Goal: Task Accomplishment & Management: Complete application form

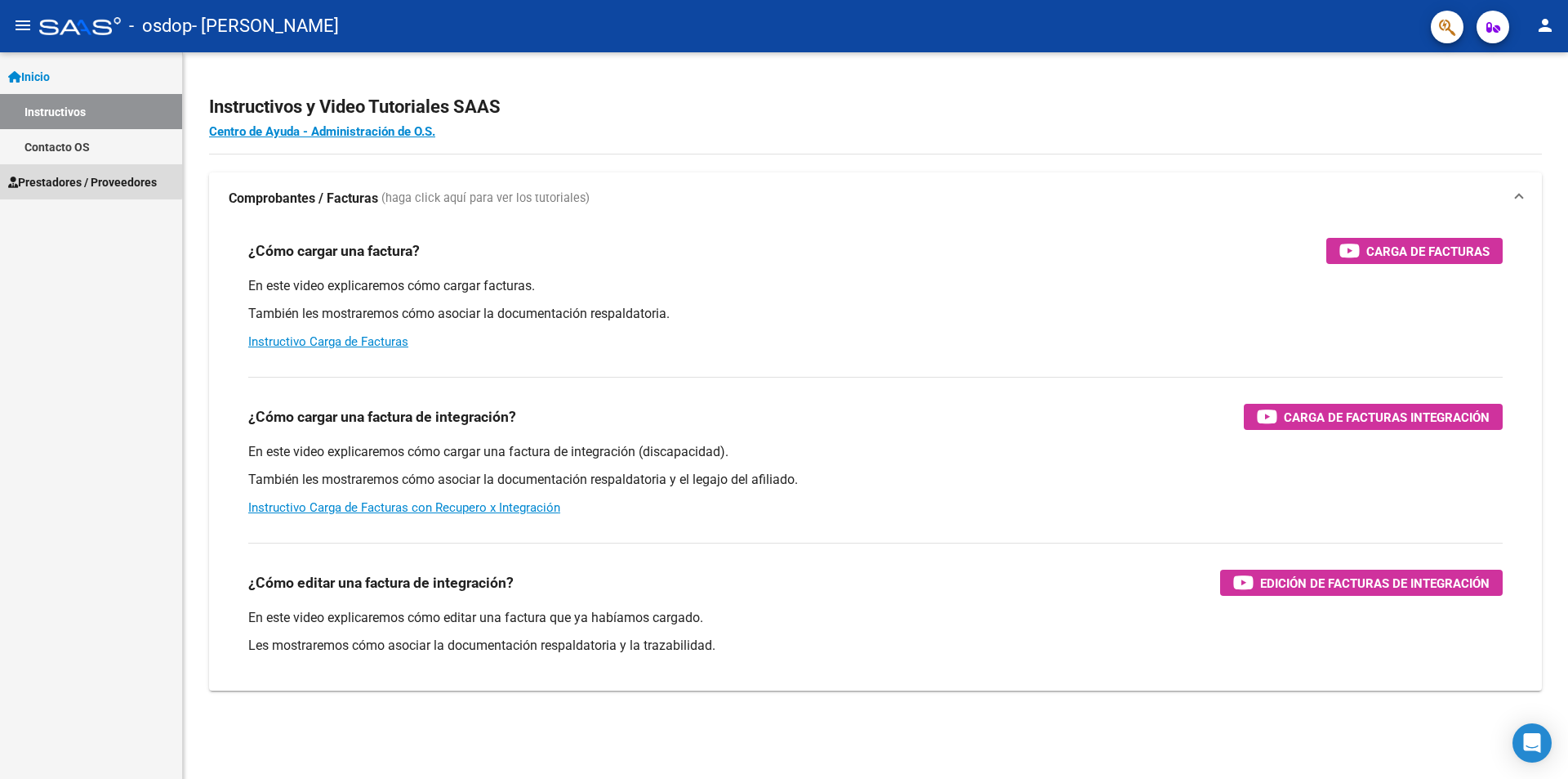
click at [86, 179] on span "Prestadores / Proveedores" at bounding box center [82, 182] width 148 height 18
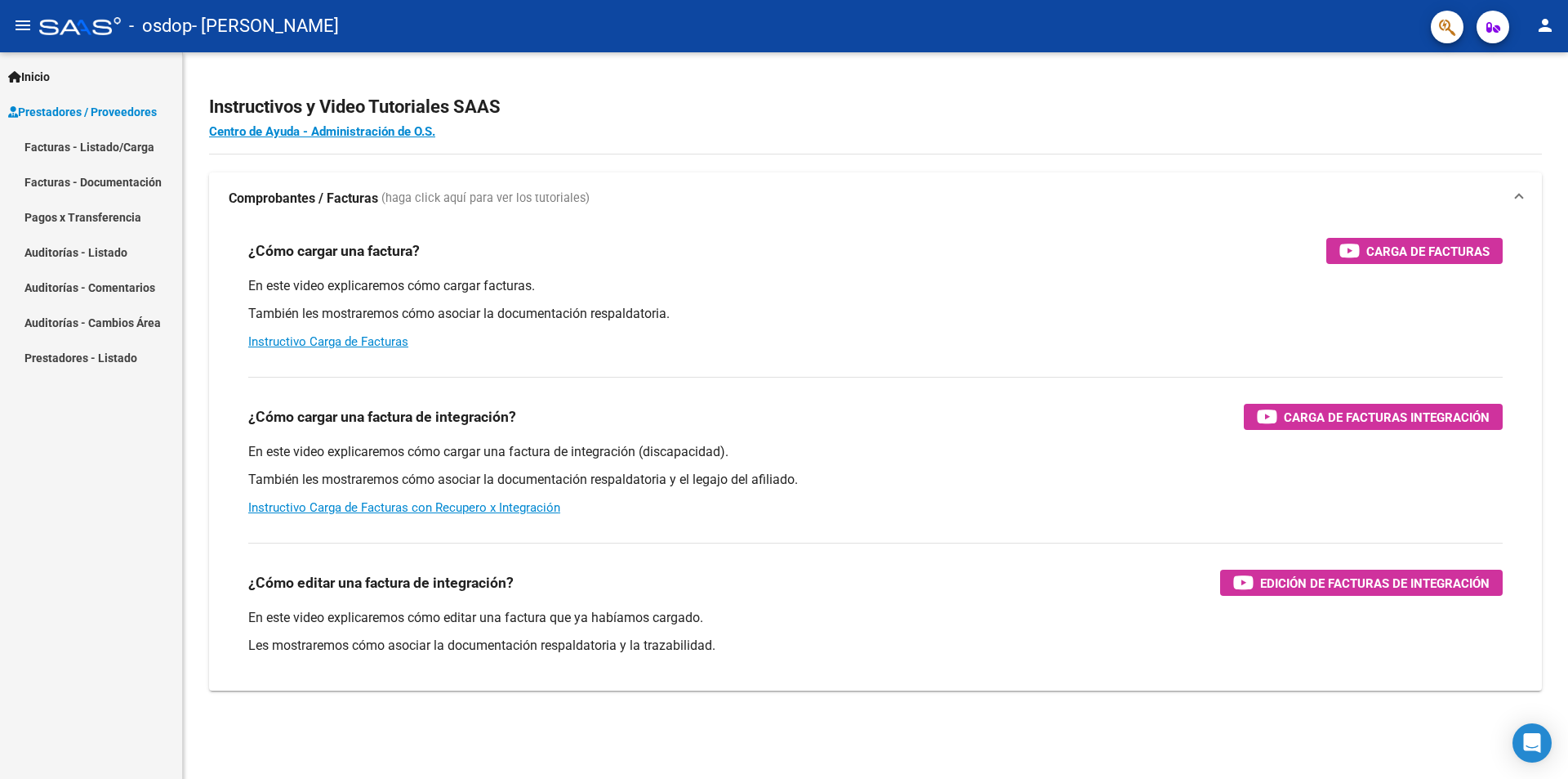
click at [137, 147] on link "Facturas - Listado/Carga" at bounding box center [91, 147] width 182 height 36
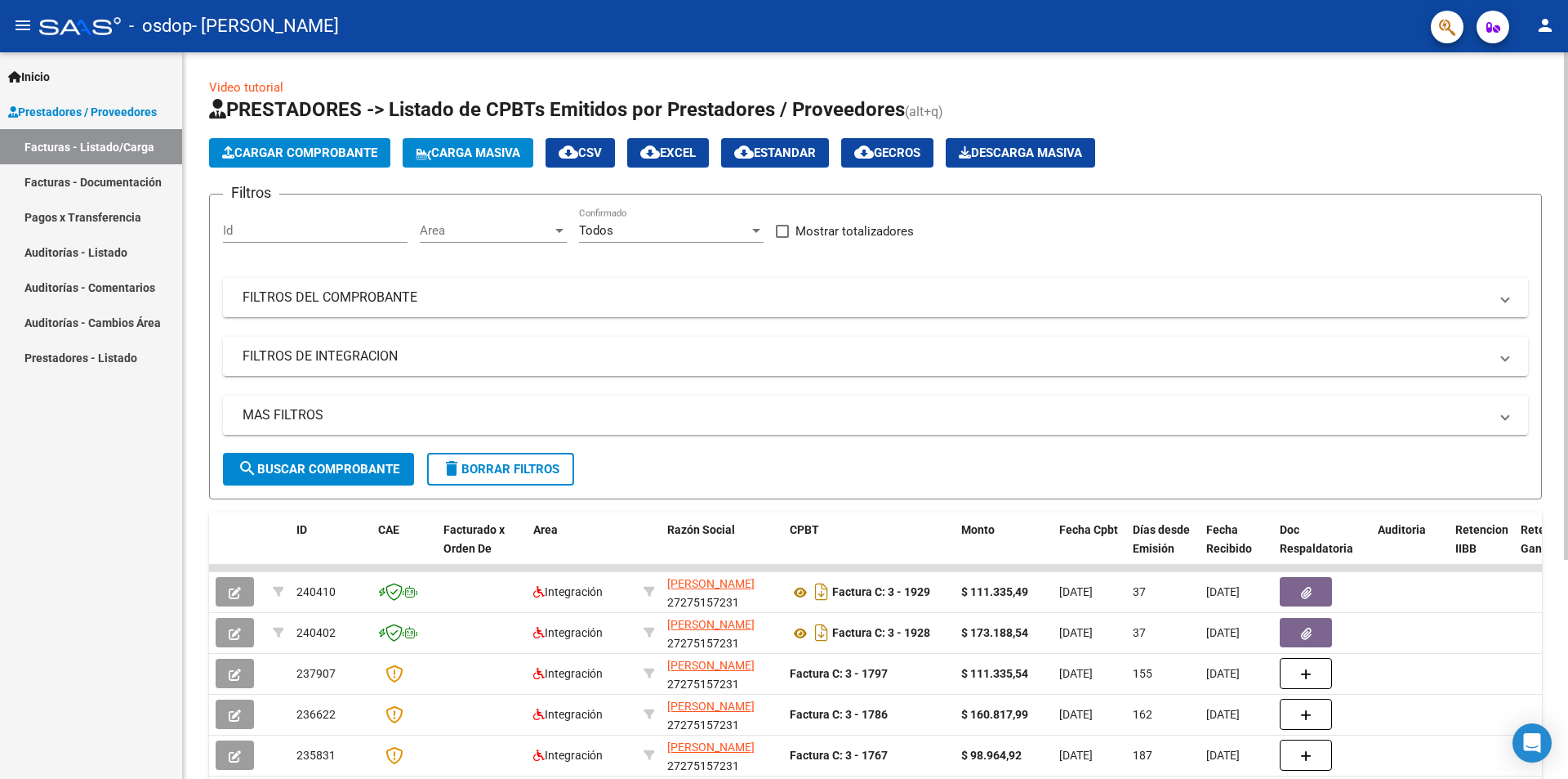
click at [350, 162] on button "Cargar Comprobante" at bounding box center [300, 153] width 181 height 29
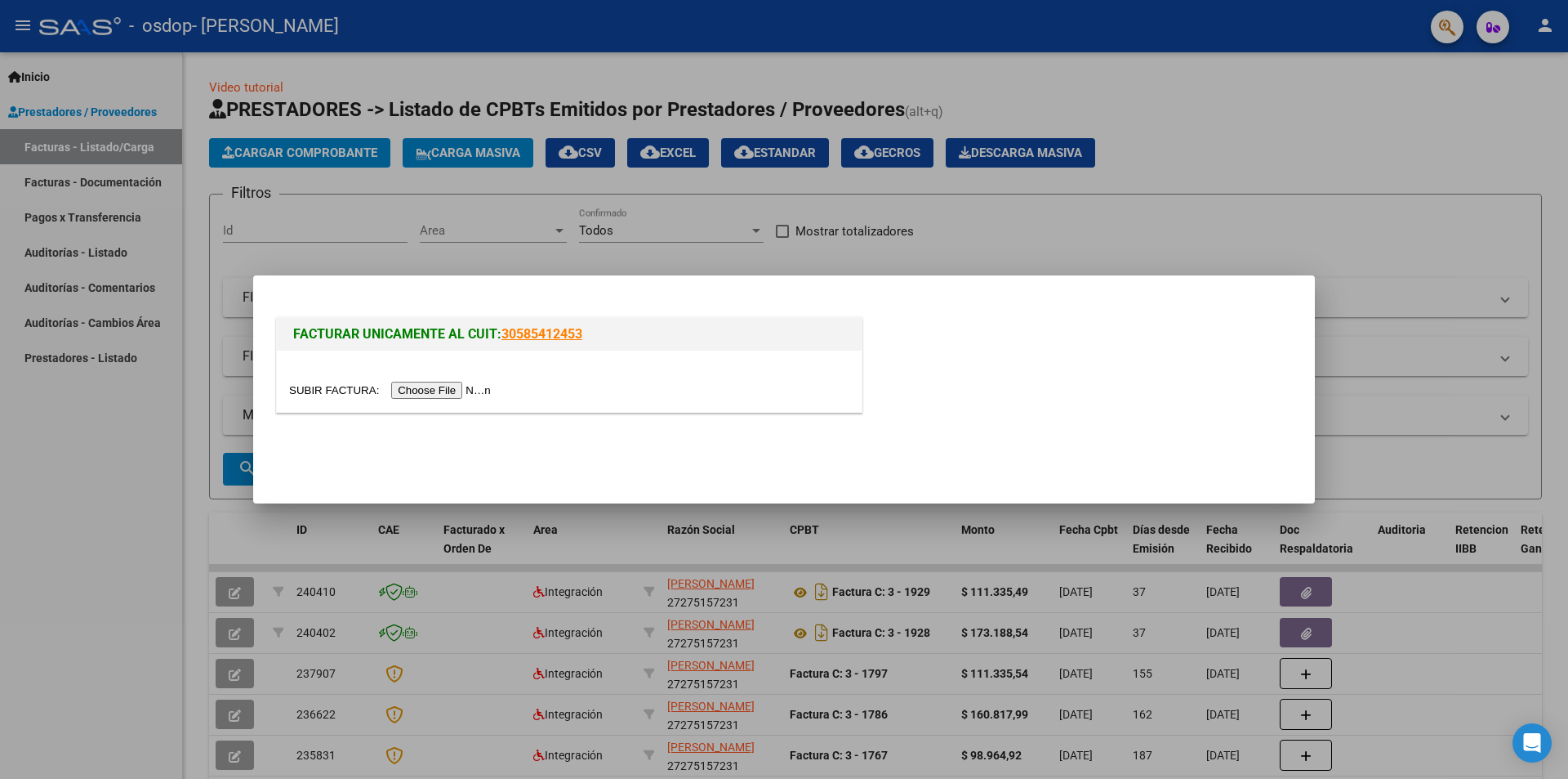
click at [426, 390] on input "file" at bounding box center [392, 390] width 207 height 17
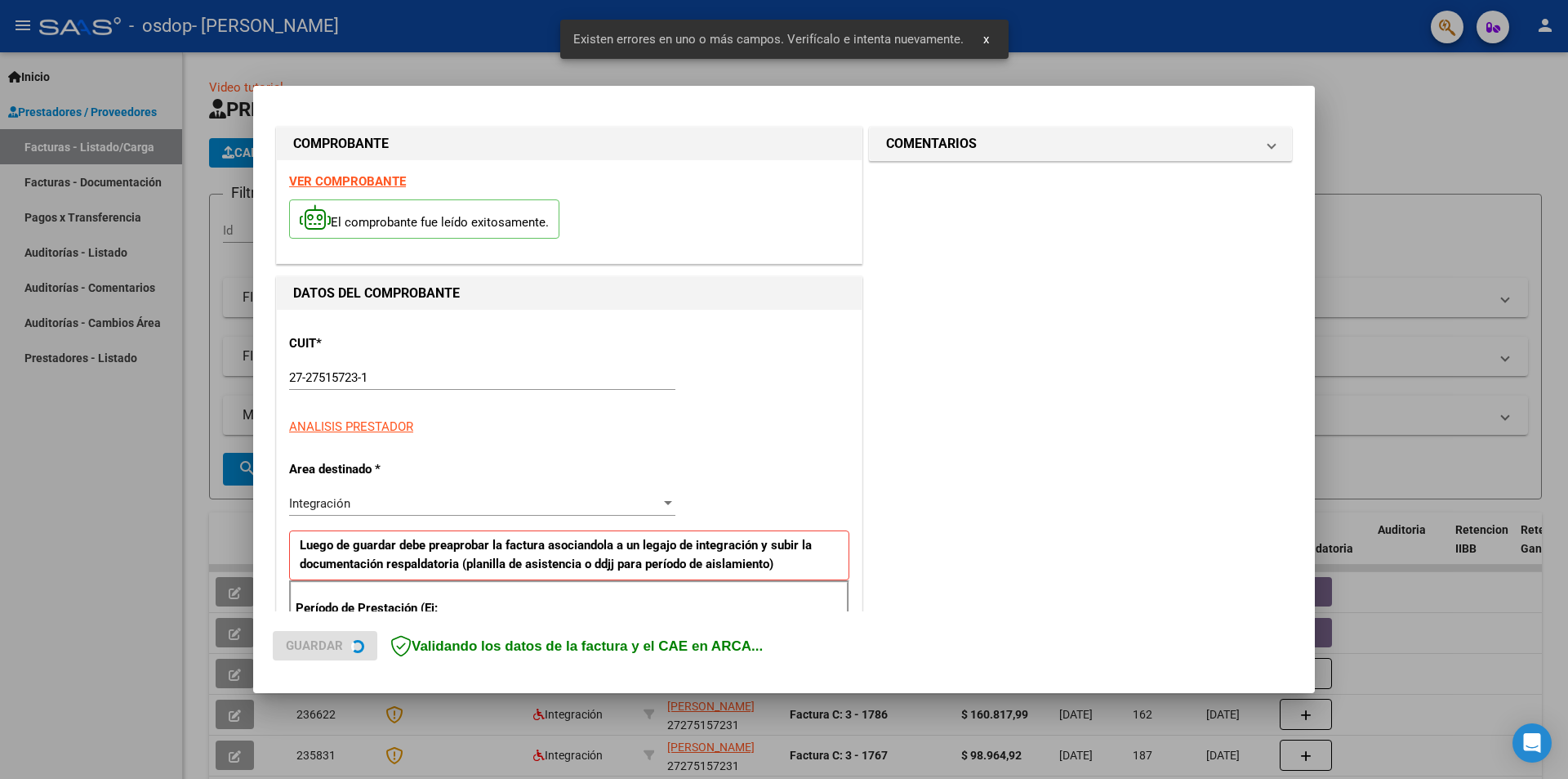
scroll to position [285, 0]
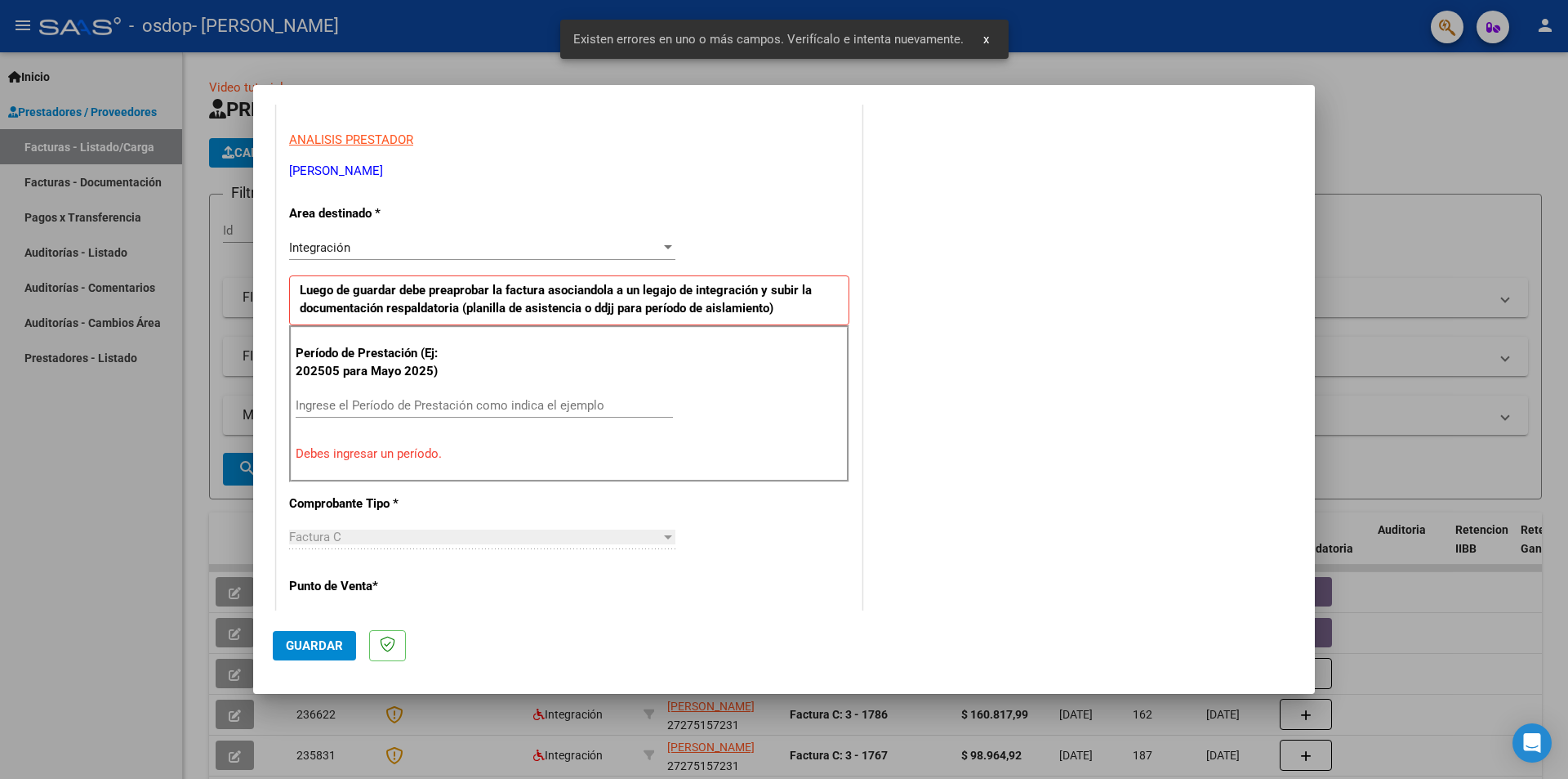
click at [524, 406] on input "Ingrese el Período de Prestación como indica el ejemplo" at bounding box center [484, 405] width 377 height 15
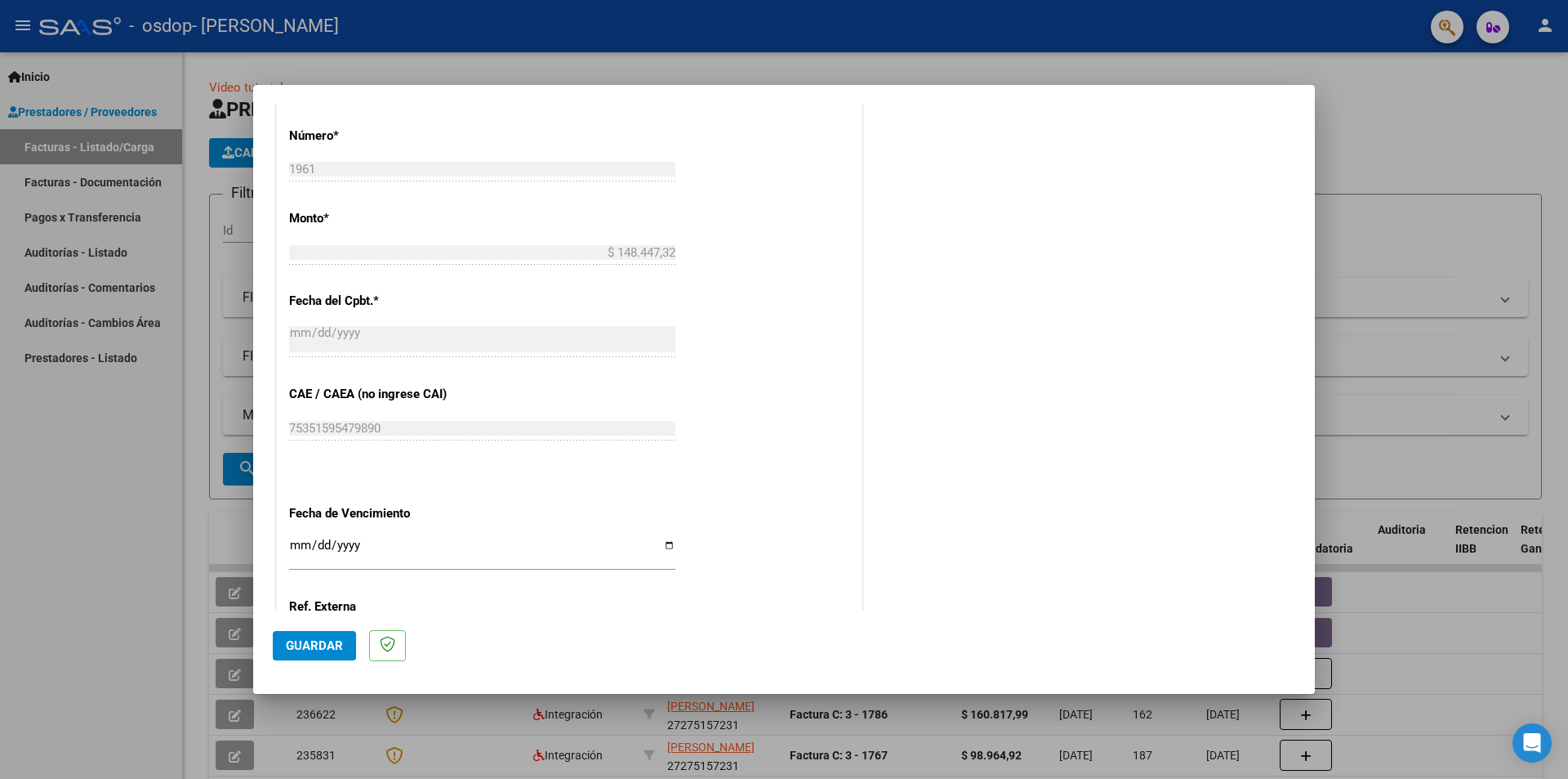
scroll to position [932, 0]
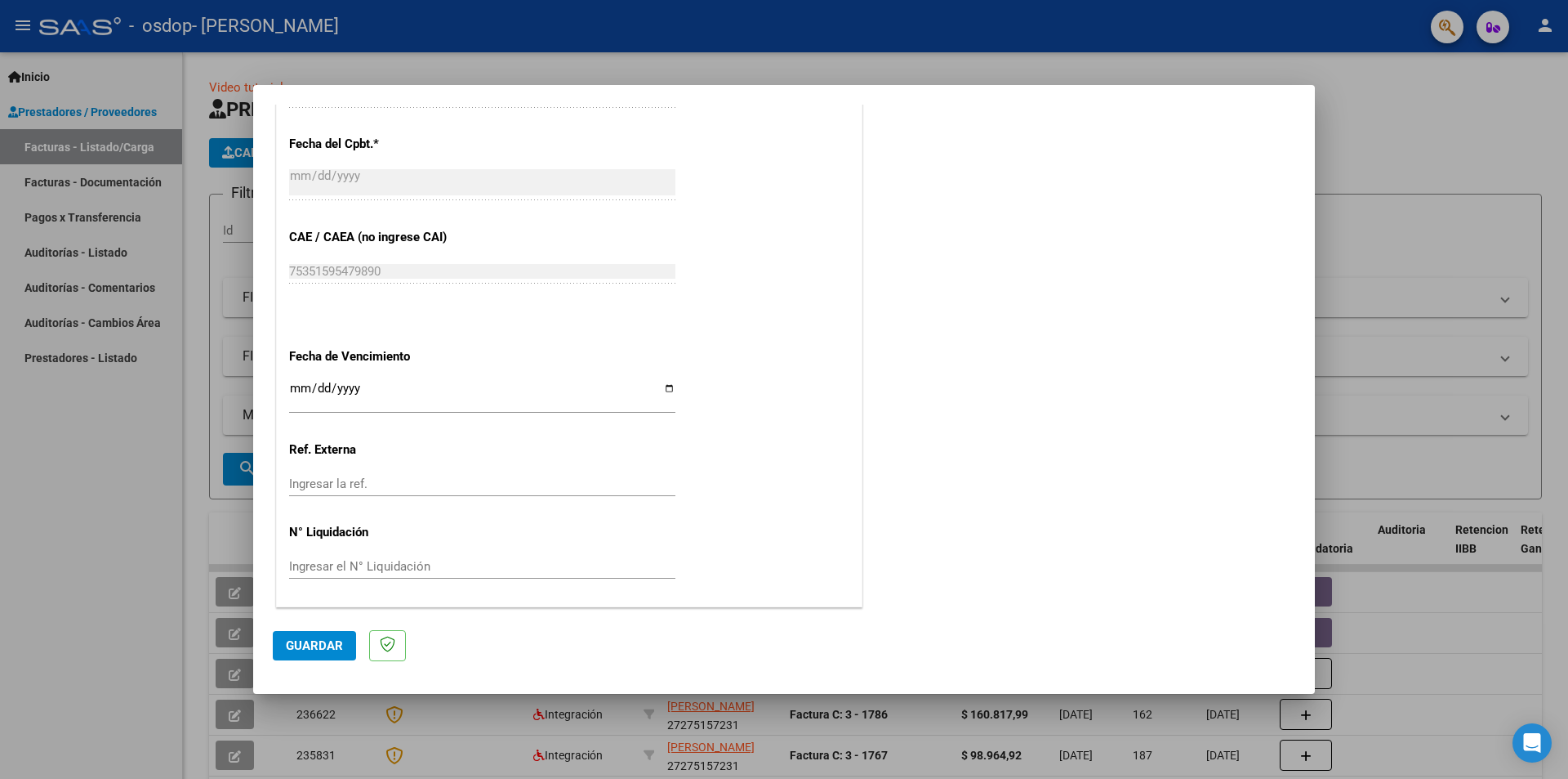
type input "202508"
click at [665, 387] on input "Ingresar la fecha" at bounding box center [482, 395] width 386 height 26
type input "[DATE]"
click at [328, 638] on button "Guardar" at bounding box center [314, 645] width 83 height 29
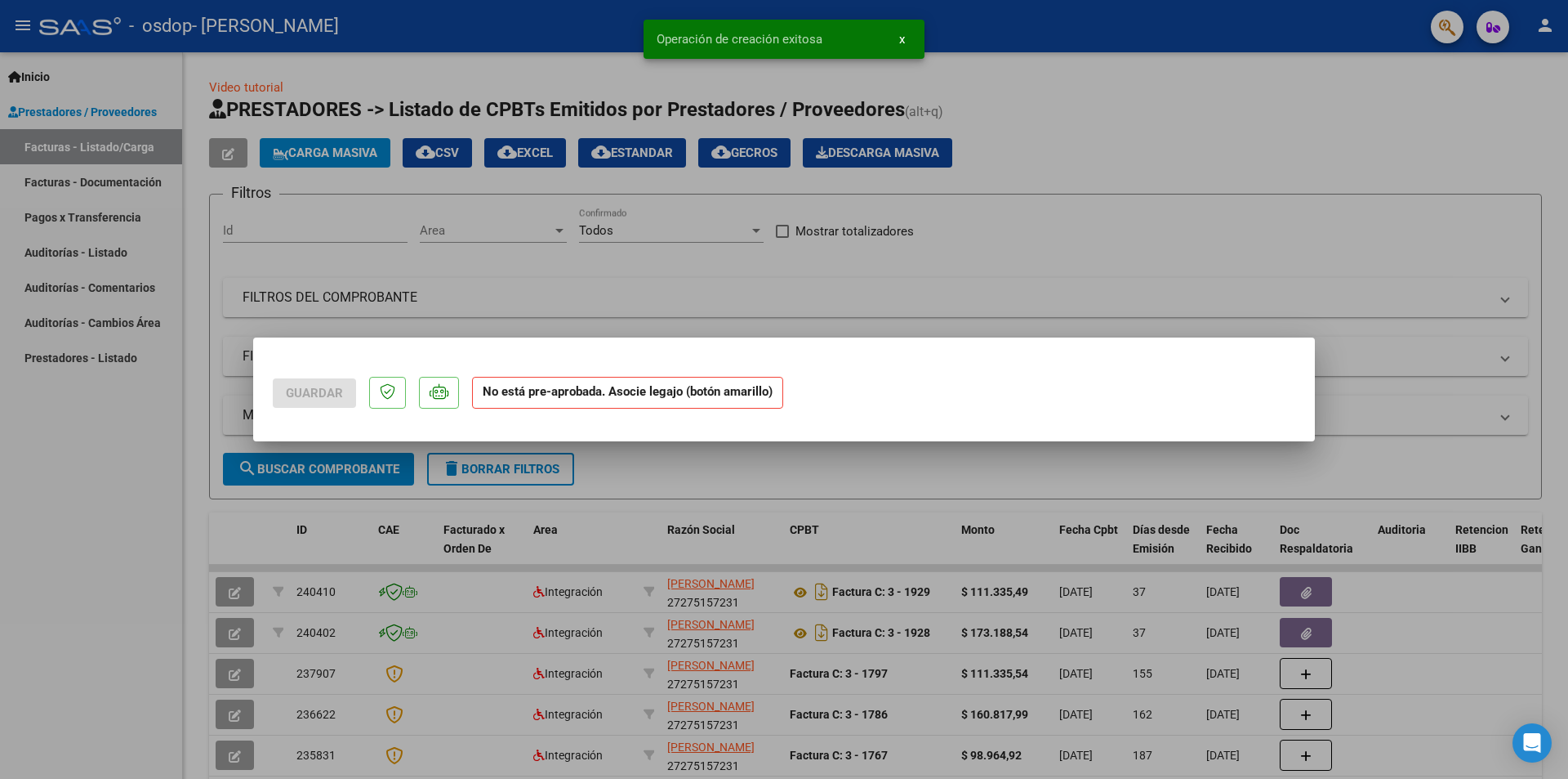
scroll to position [0, 0]
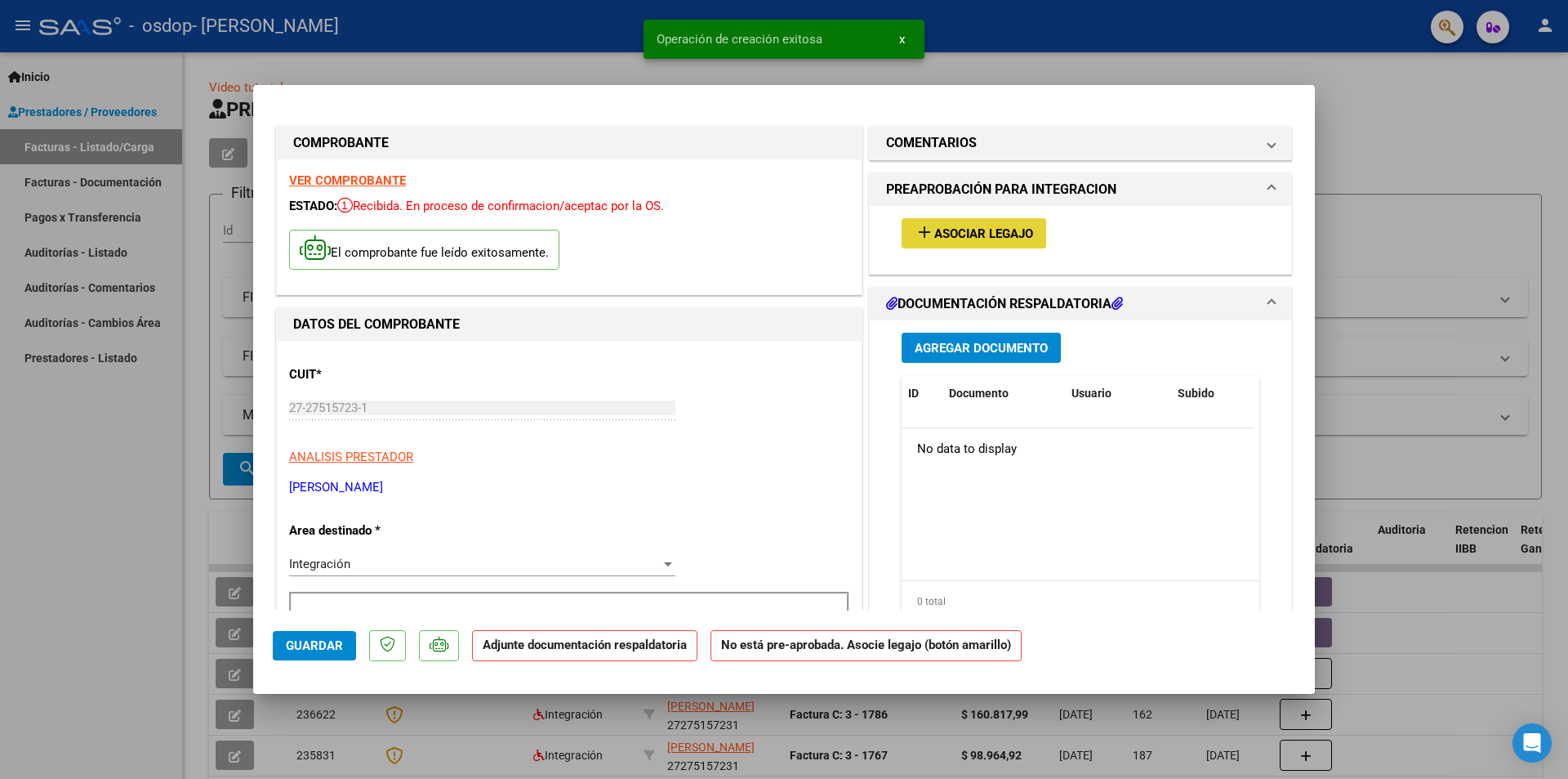
click at [962, 237] on span "Asociar Legajo" at bounding box center [983, 233] width 99 height 15
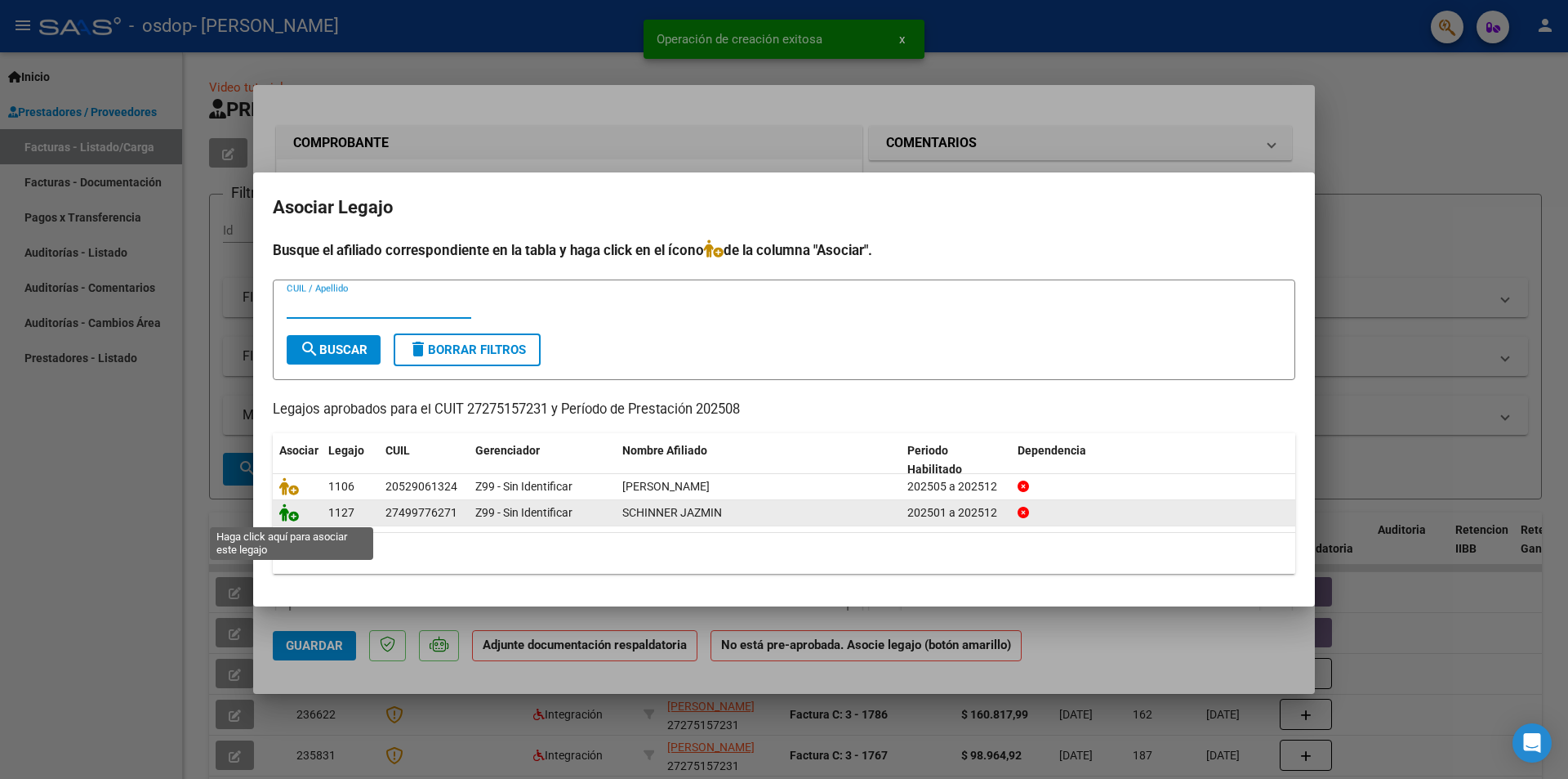
click at [290, 514] on icon at bounding box center [290, 512] width 20 height 18
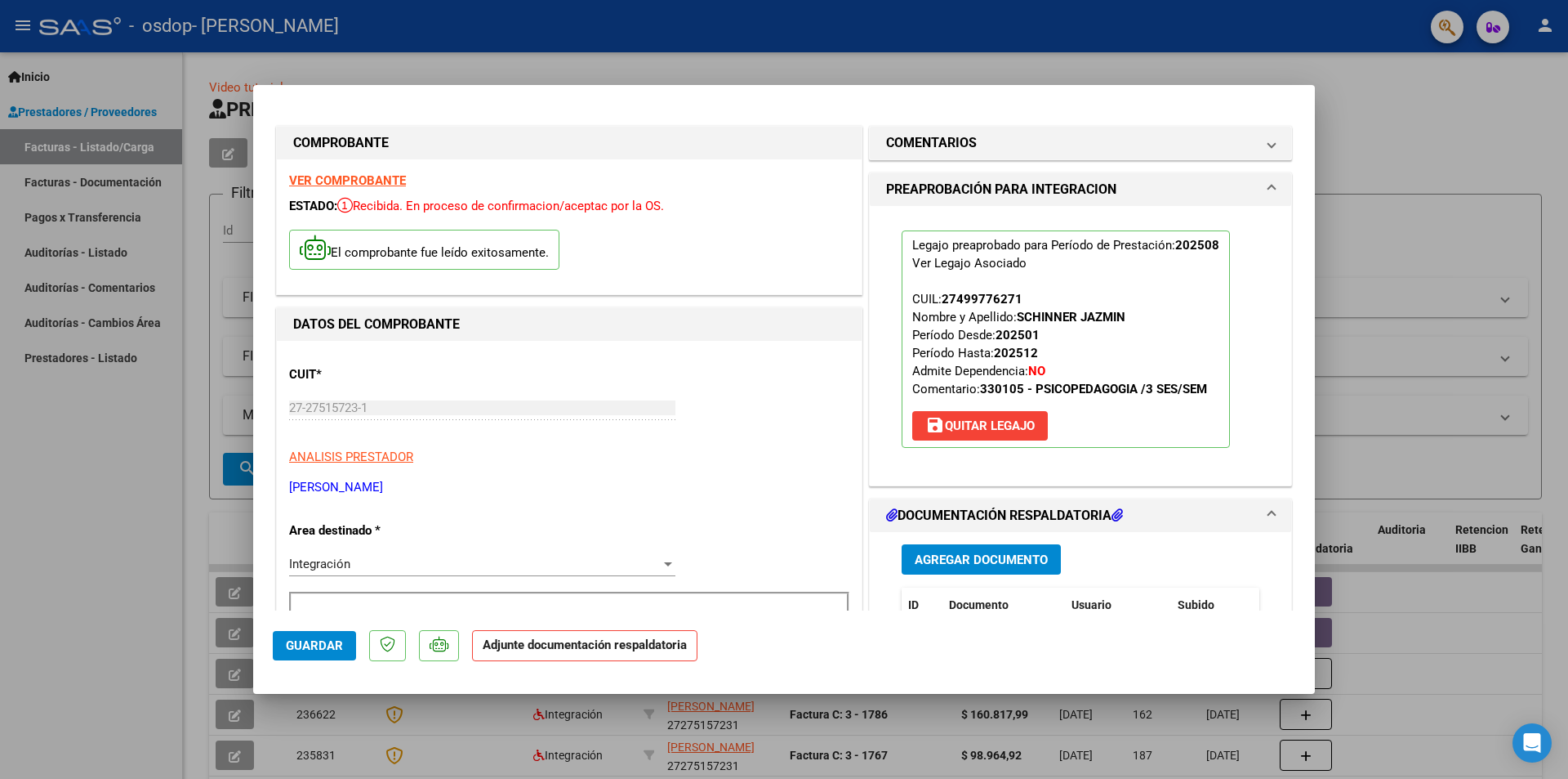
click at [1029, 564] on span "Agregar Documento" at bounding box center [981, 559] width 133 height 15
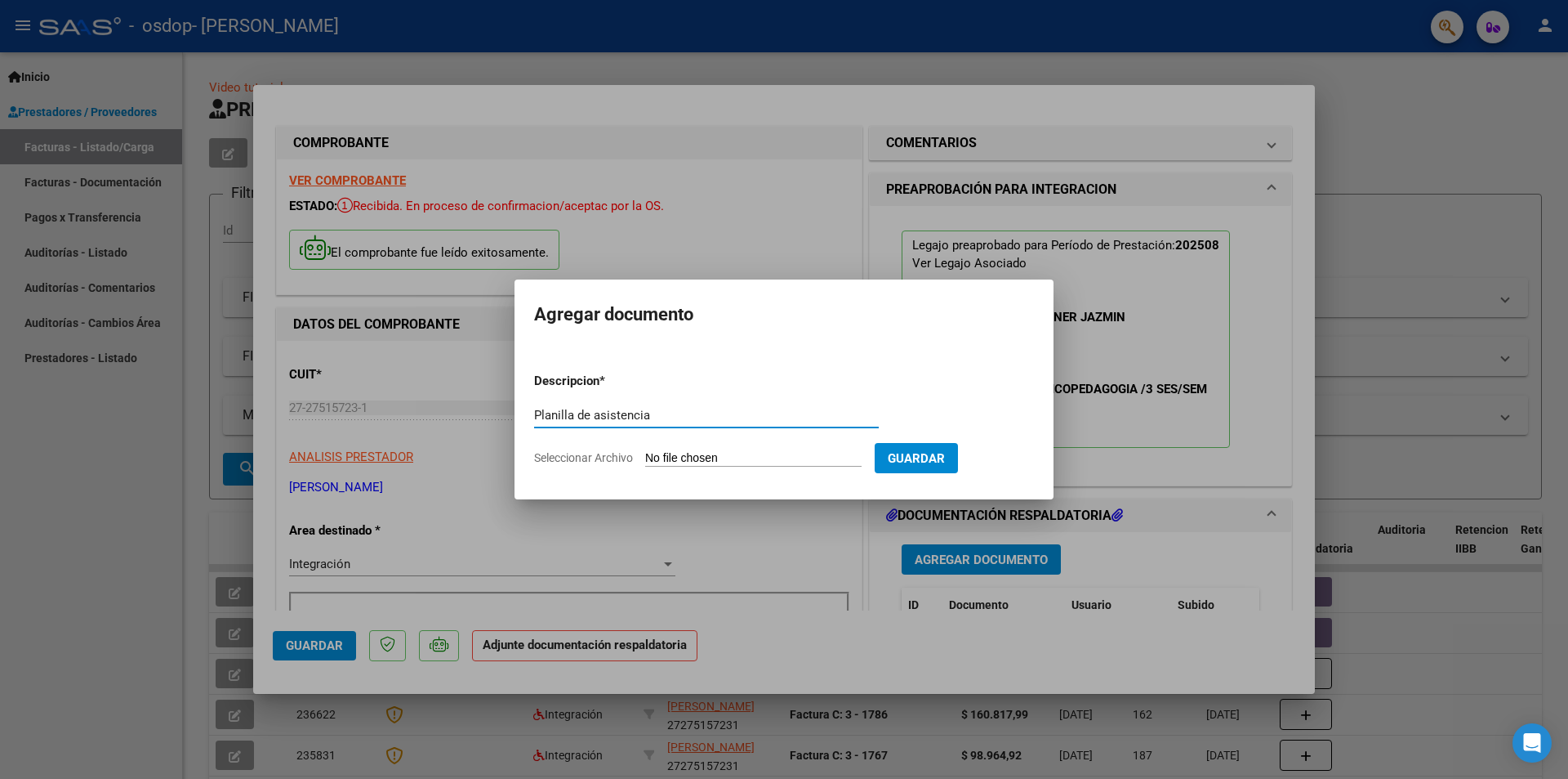
type input "Planilla de asistencia"
click at [790, 456] on input "Seleccionar Archivo" at bounding box center [754, 458] width 217 height 15
type input "C:\fakepath\SCHINNER ASISTENCIA PSP.pdf"
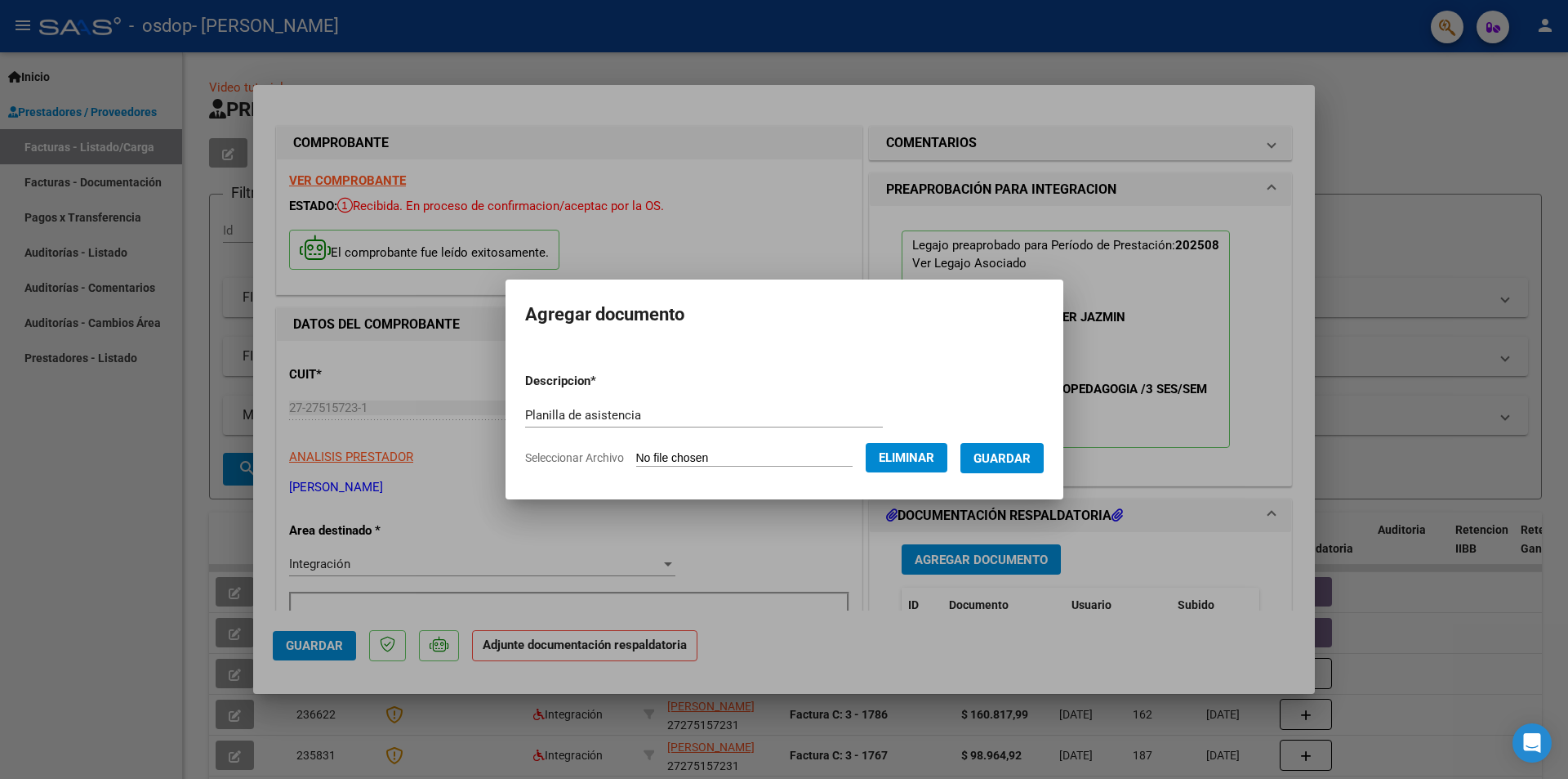
click at [1019, 457] on span "Guardar" at bounding box center [1002, 458] width 57 height 15
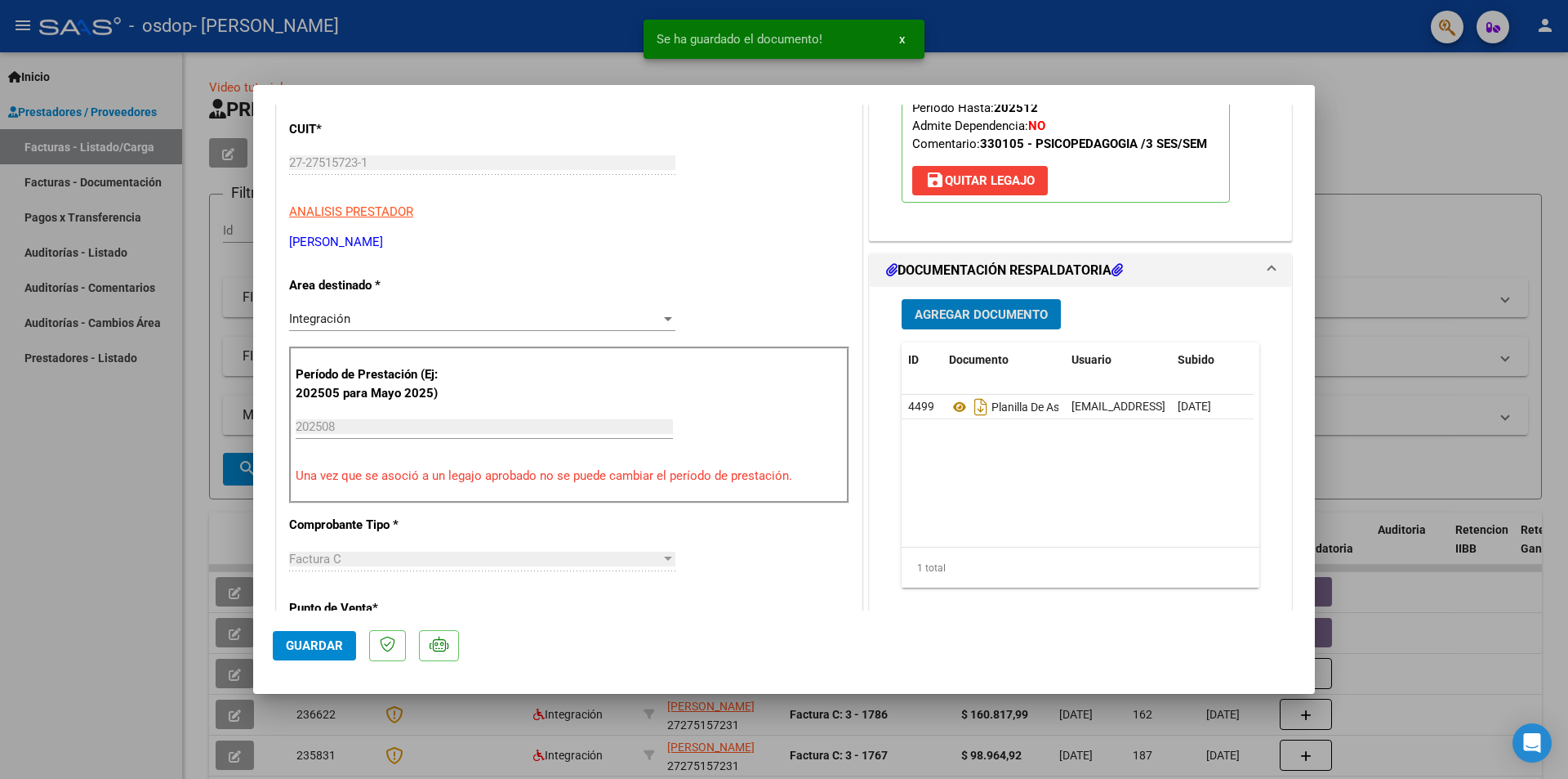
scroll to position [163, 0]
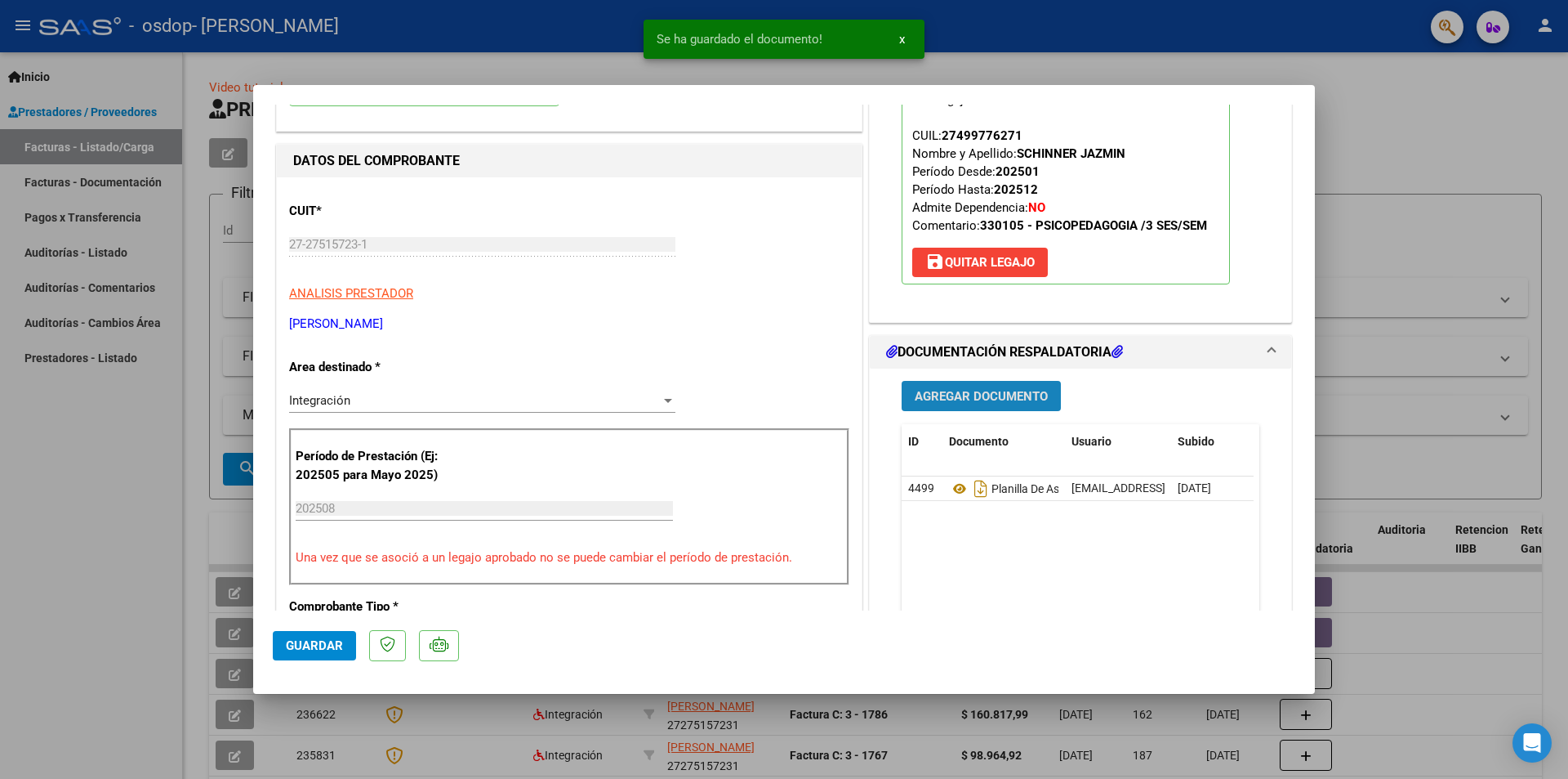
click at [1012, 405] on button "Agregar Documento" at bounding box center [981, 395] width 159 height 30
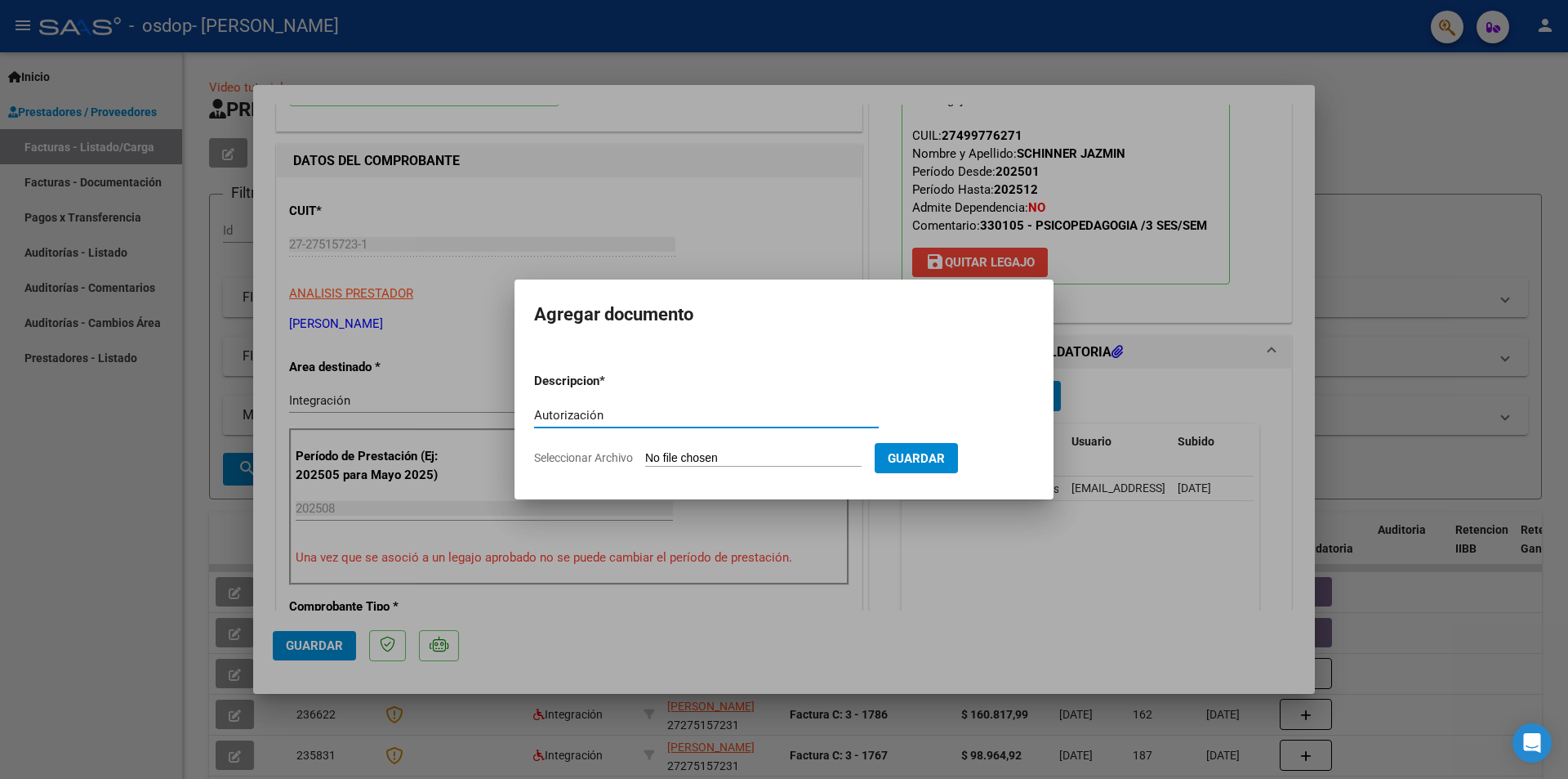
type input "Autorización"
click at [754, 454] on input "Seleccionar Archivo" at bounding box center [754, 458] width 217 height 15
type input "C:\fakepath\SCHINNER AUTORIZACION.pdf"
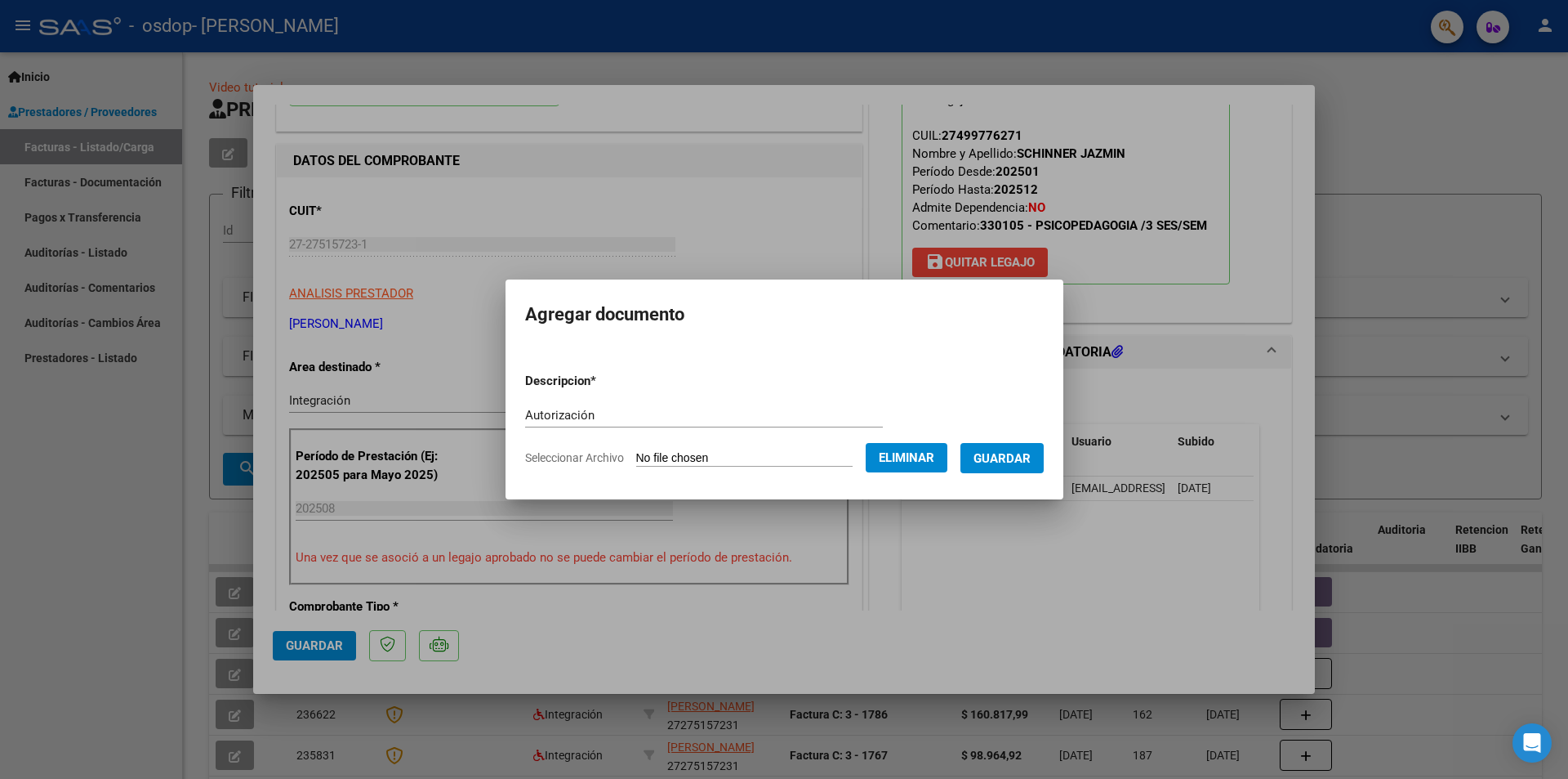
click at [1027, 456] on span "Guardar" at bounding box center [1002, 458] width 57 height 15
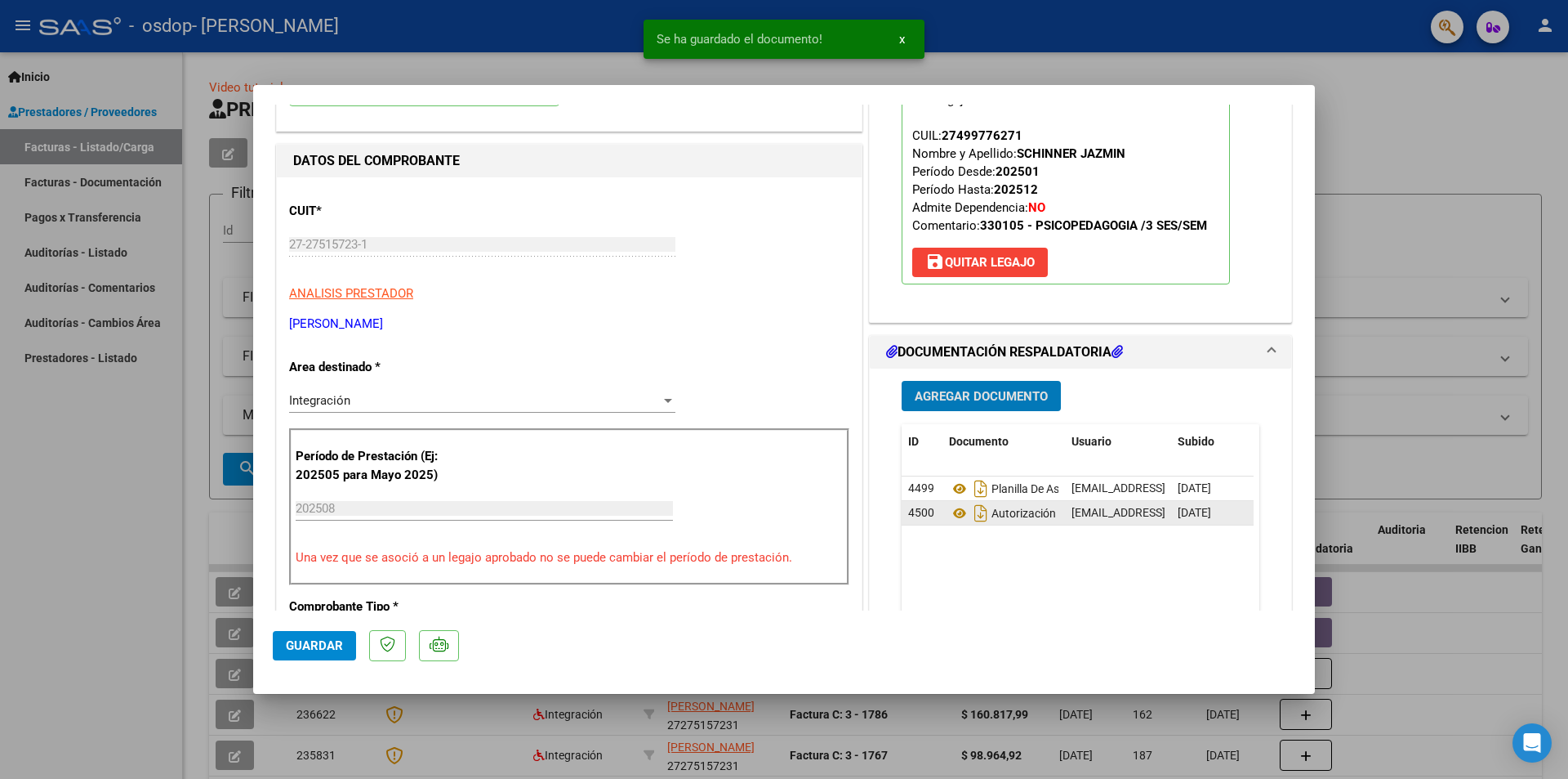
scroll to position [0, 0]
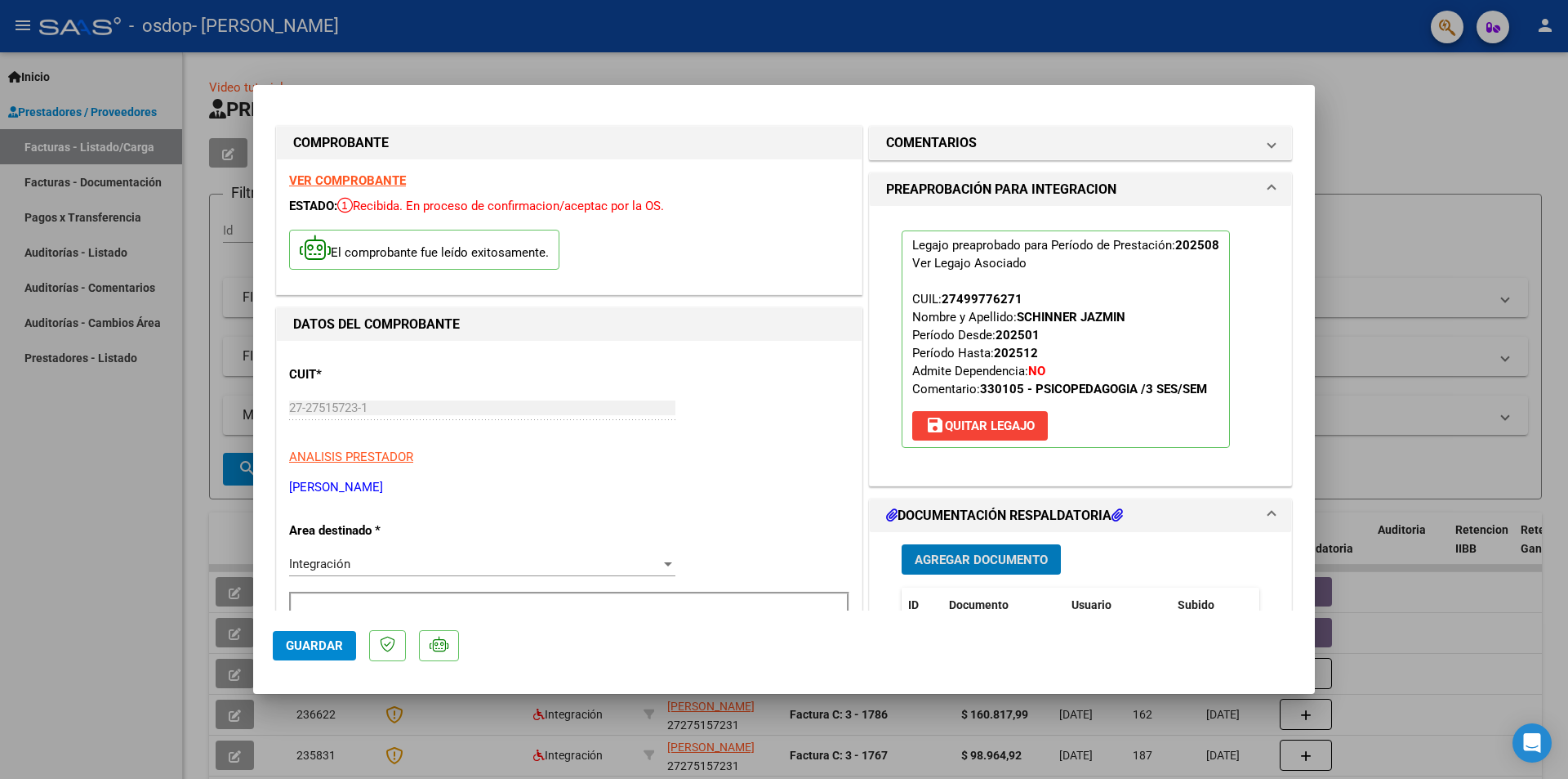
click at [346, 644] on button "Guardar" at bounding box center [314, 645] width 83 height 29
click at [1477, 156] on div at bounding box center [784, 389] width 1568 height 779
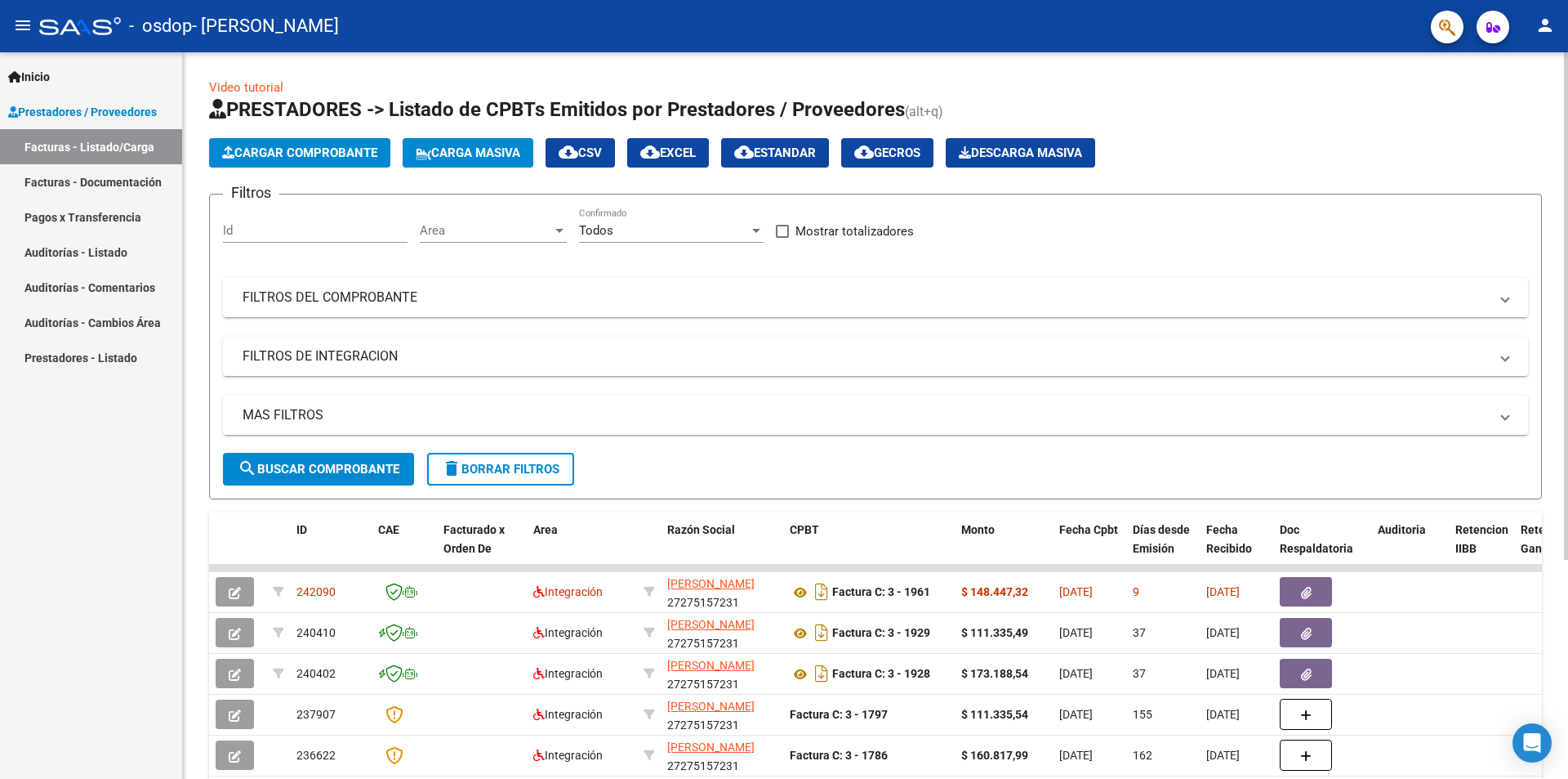
click at [337, 161] on button "Cargar Comprobante" at bounding box center [300, 153] width 181 height 29
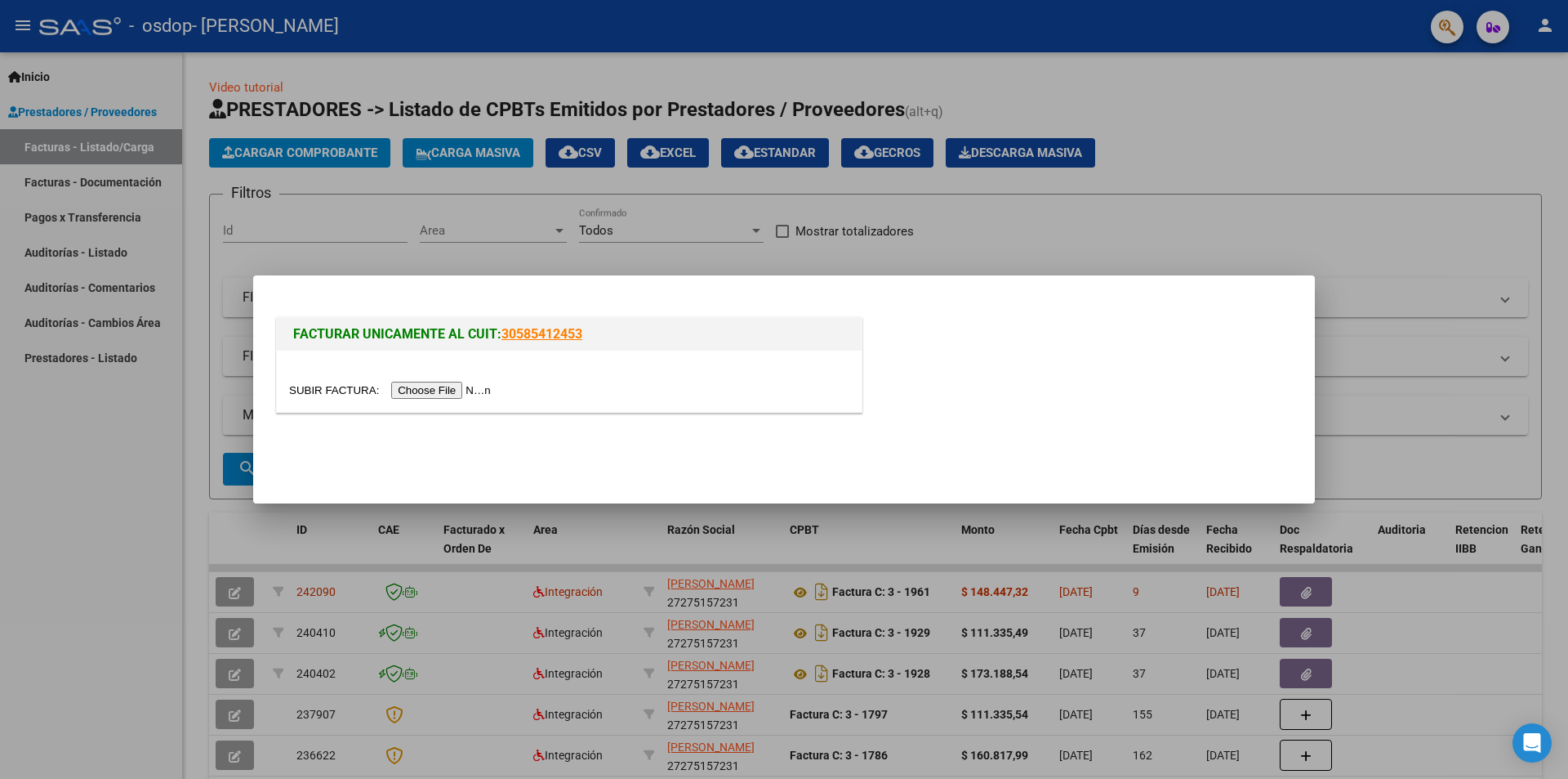
click at [433, 388] on input "file" at bounding box center [392, 390] width 207 height 17
click at [473, 392] on input "file" at bounding box center [392, 390] width 207 height 17
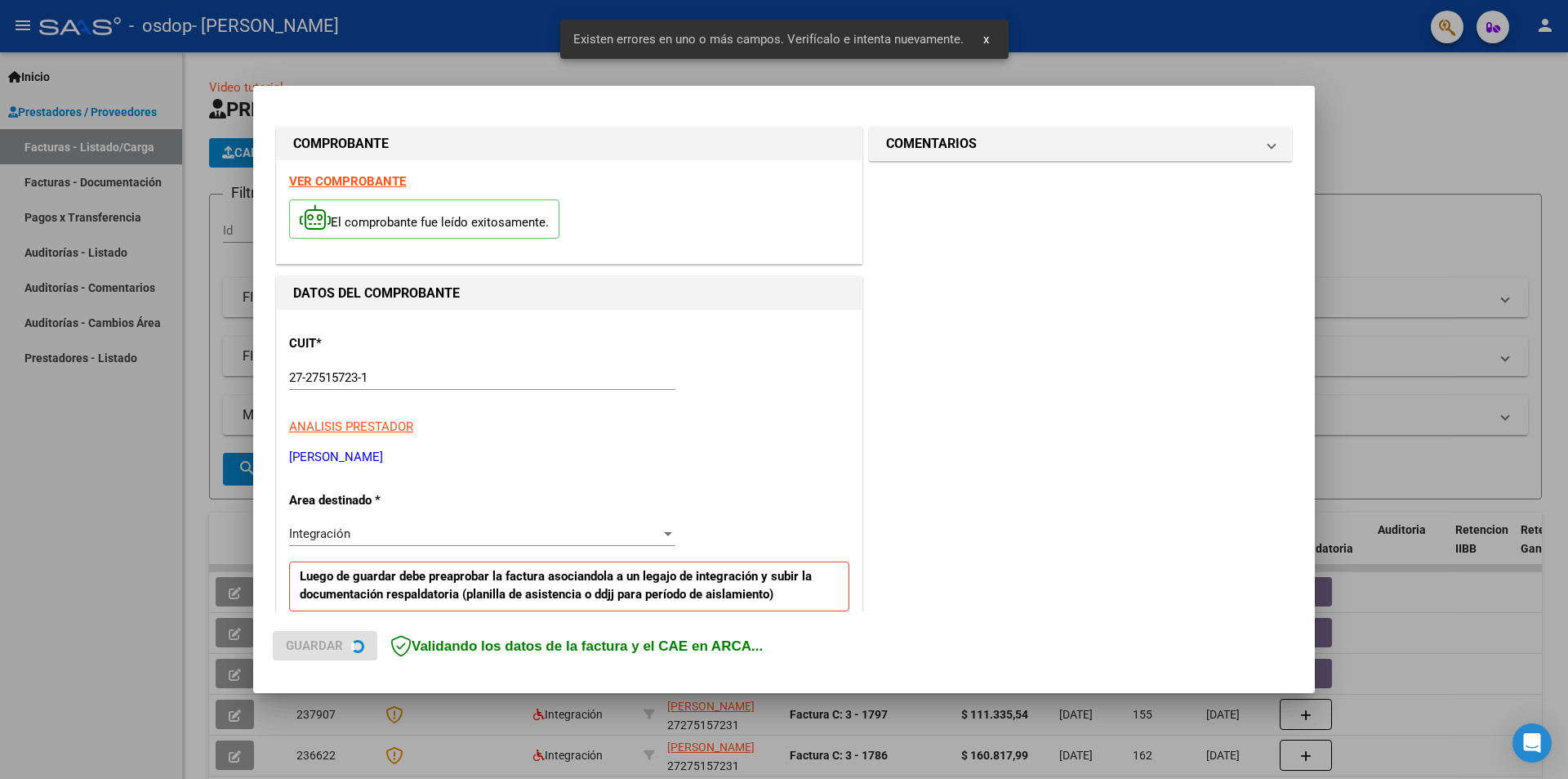
scroll to position [316, 0]
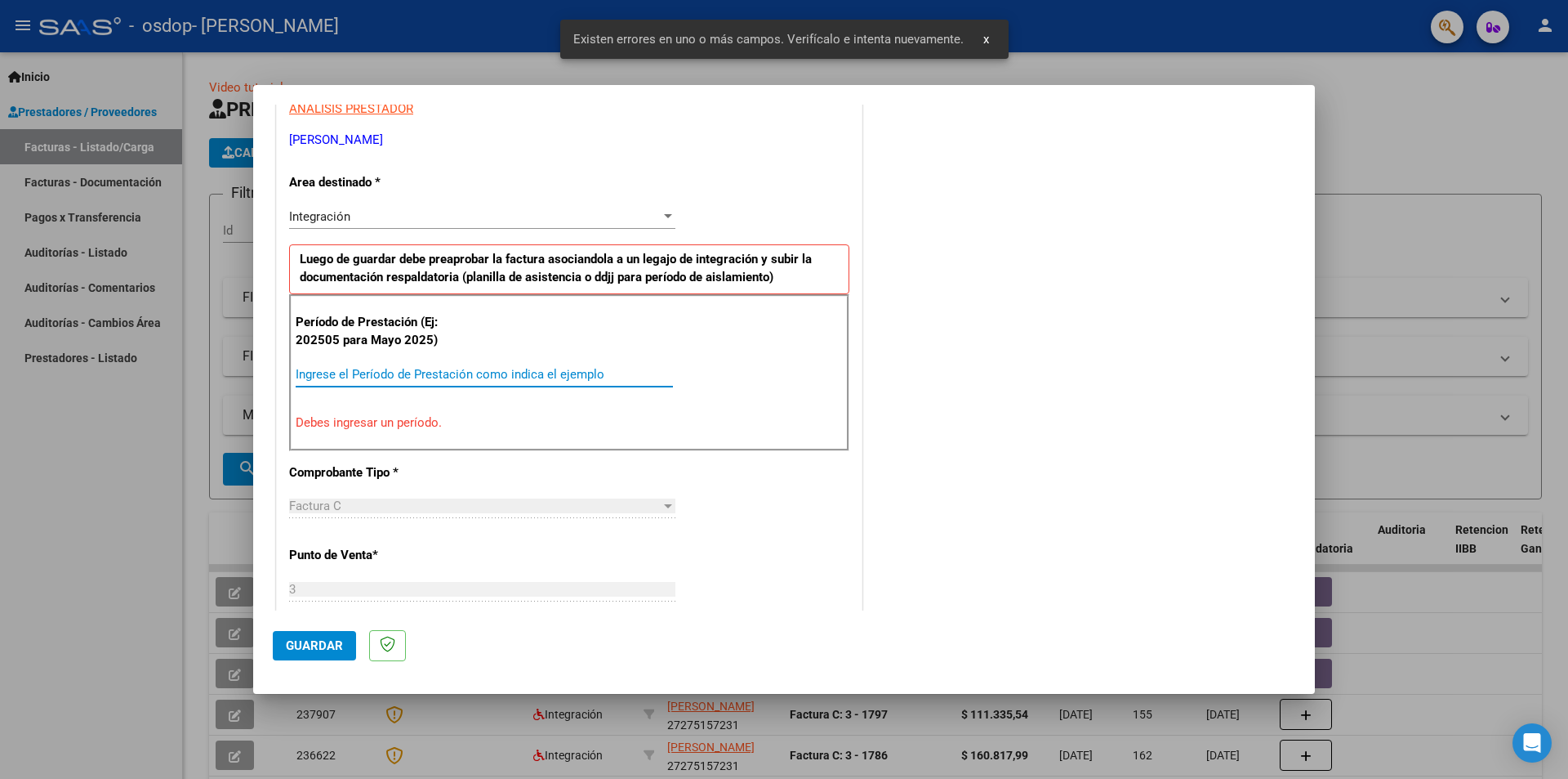
click at [463, 377] on input "Ingrese el Período de Prestación como indica el ejemplo" at bounding box center [484, 374] width 377 height 15
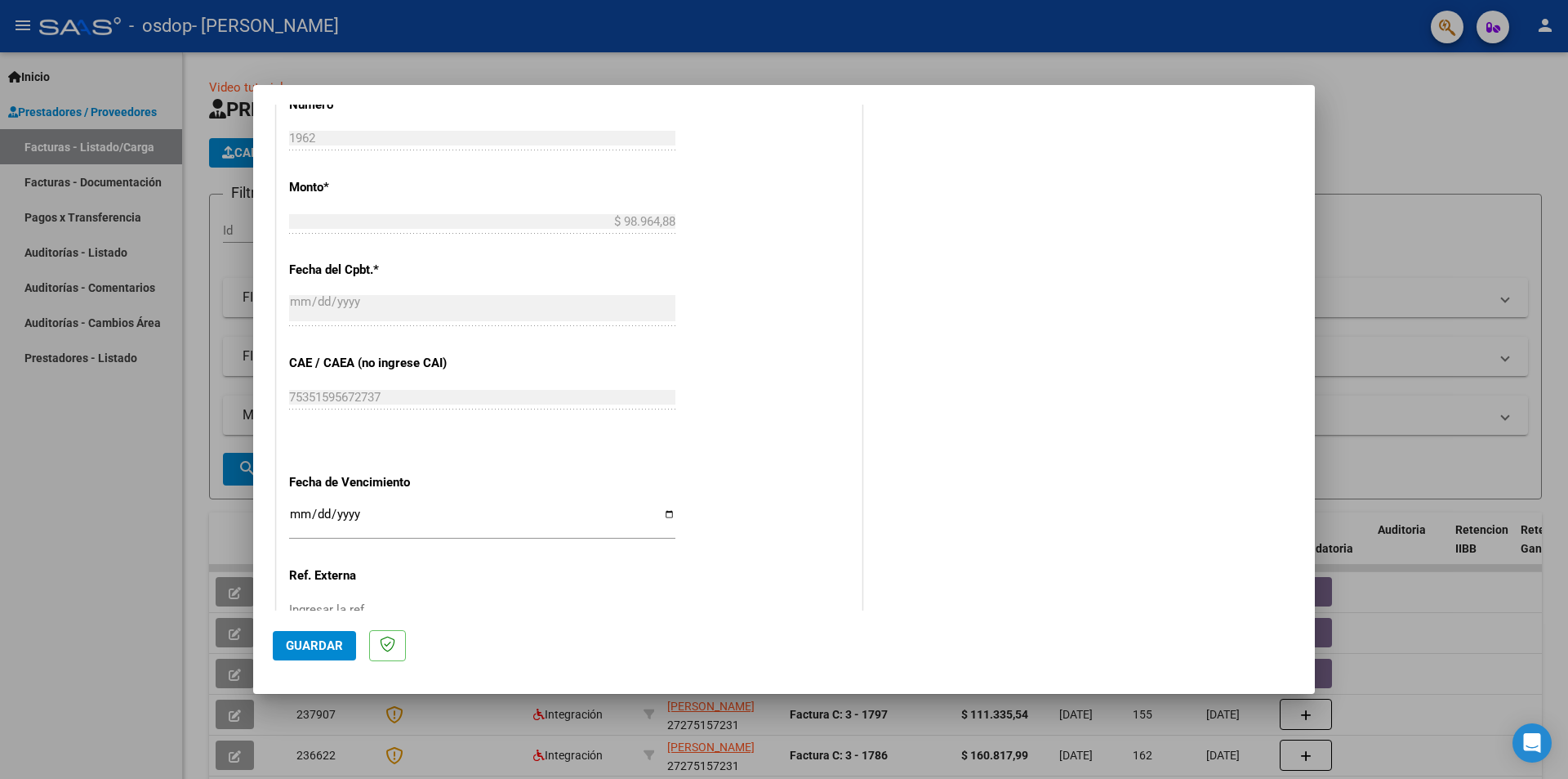
scroll to position [932, 0]
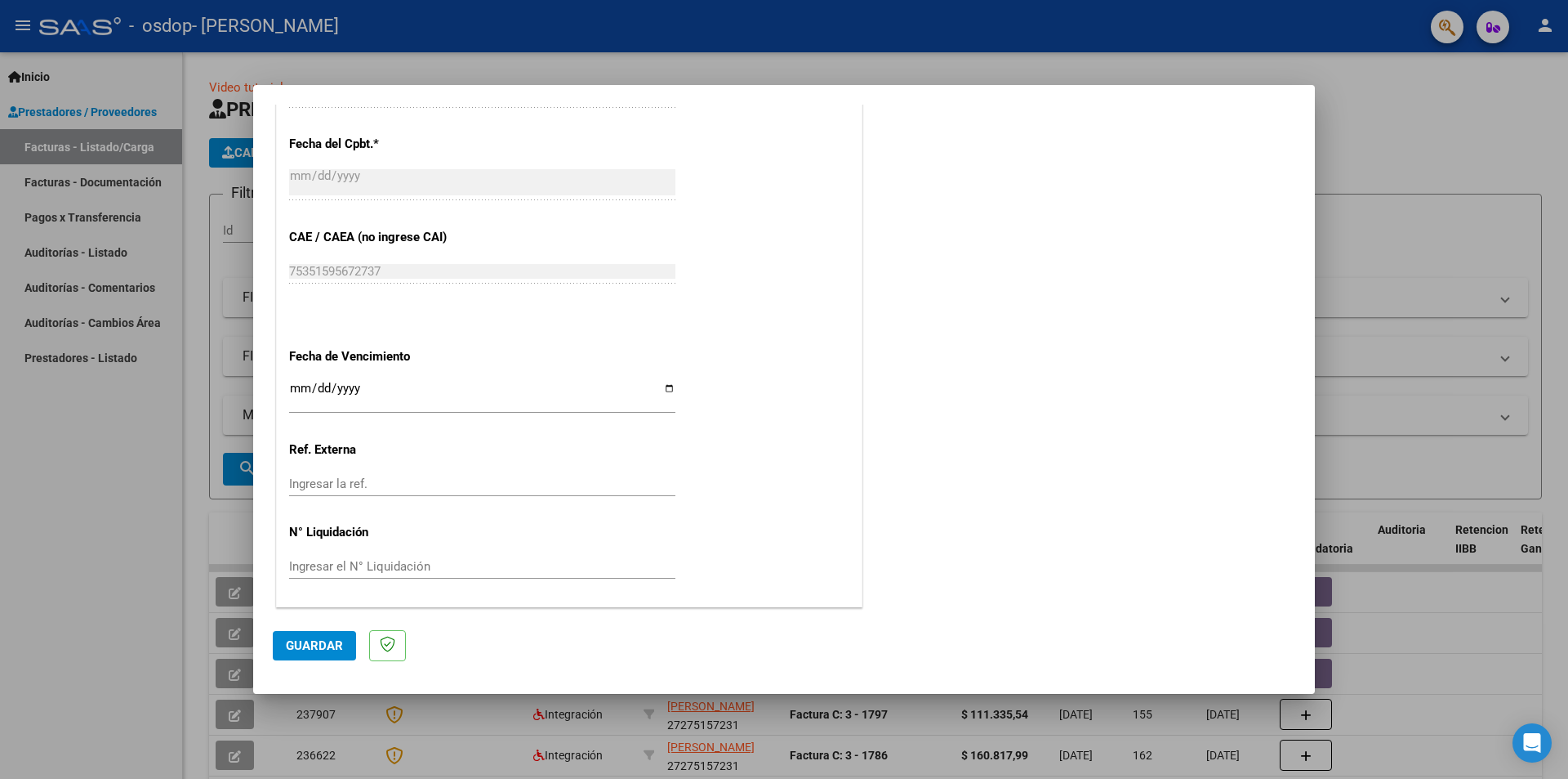
type input "202508"
click at [669, 384] on input "Ingresar la fecha" at bounding box center [482, 395] width 386 height 26
type input "[DATE]"
click at [328, 651] on span "Guardar" at bounding box center [314, 645] width 57 height 15
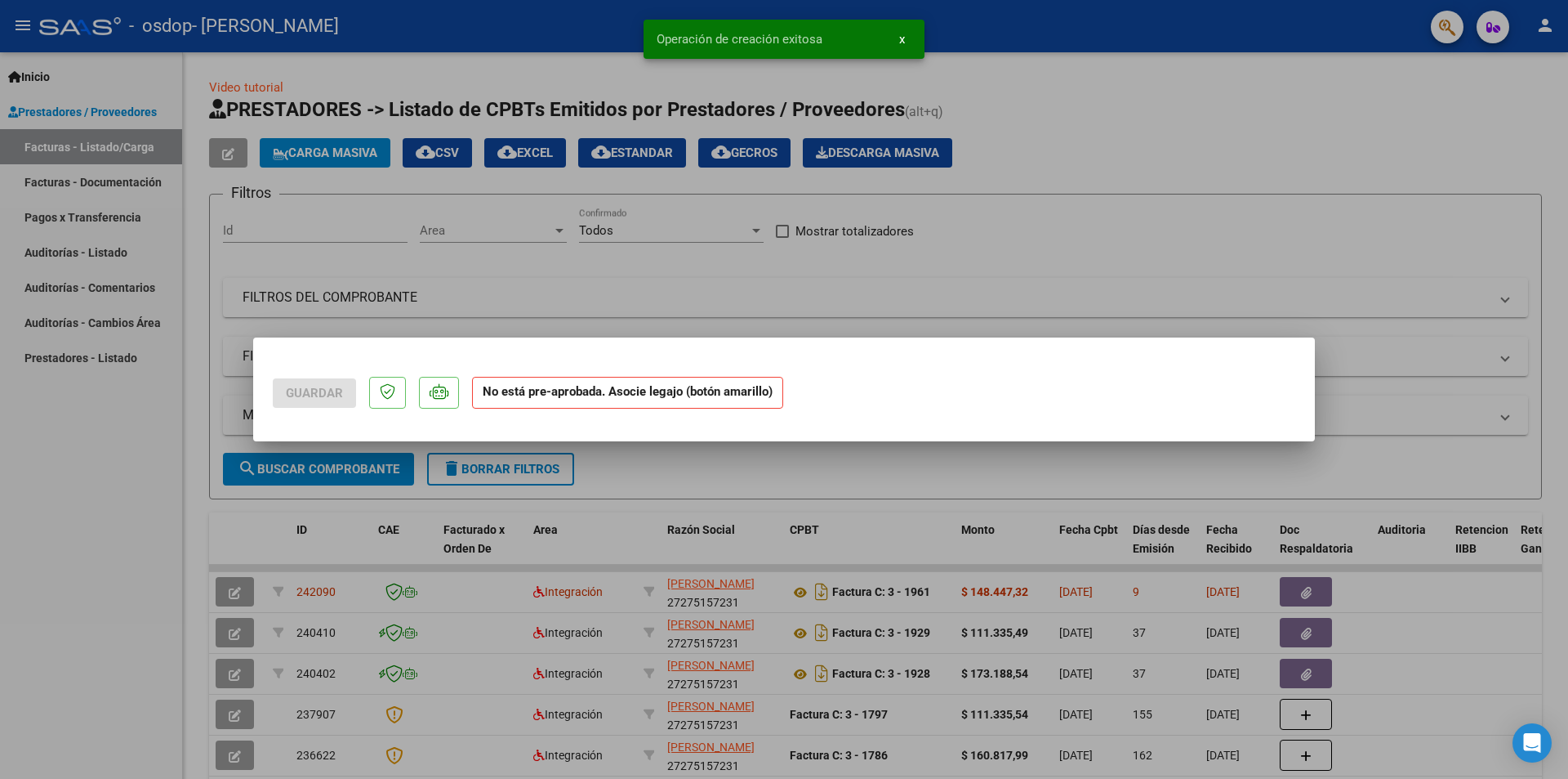
scroll to position [0, 0]
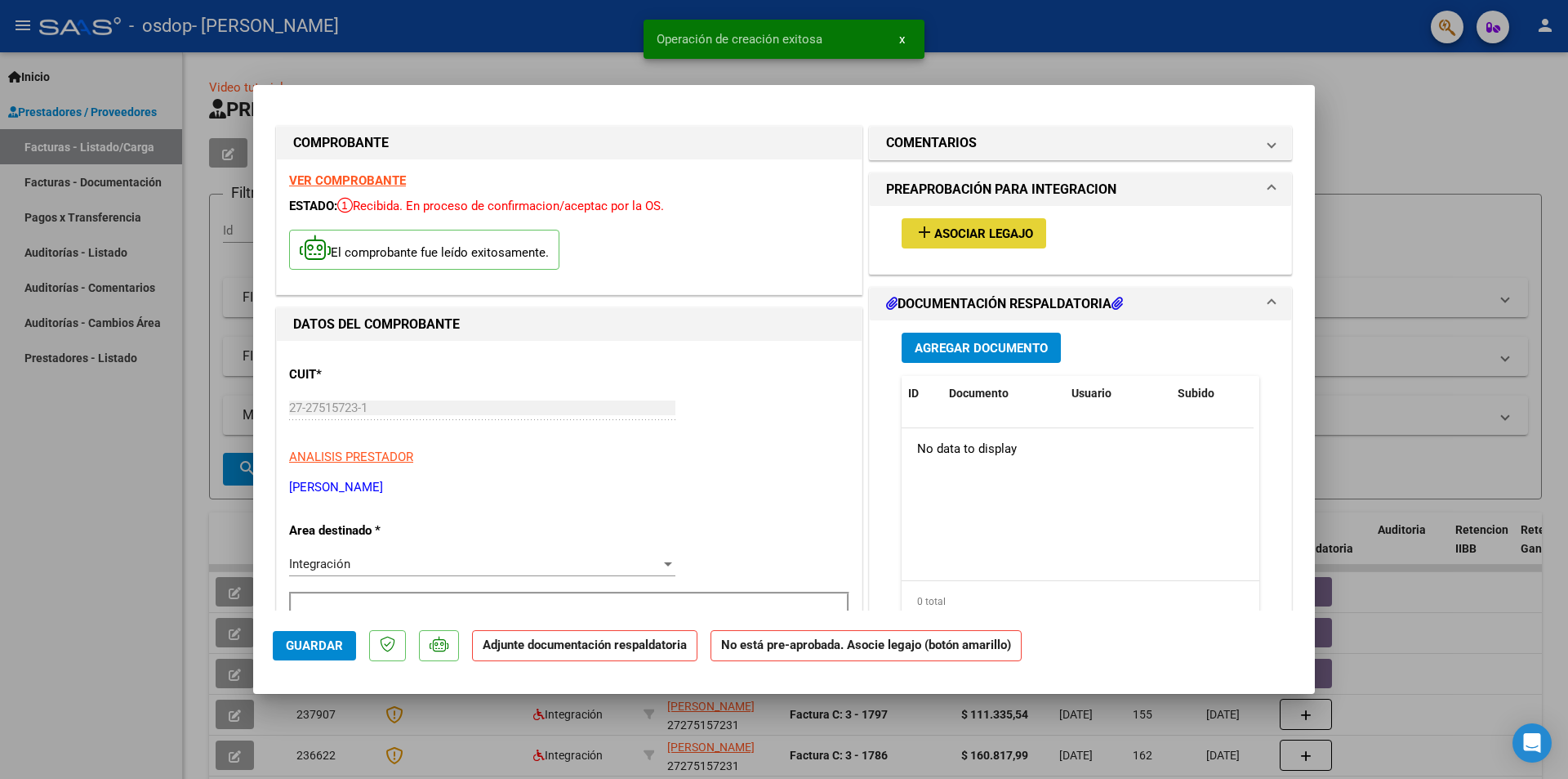
click at [977, 229] on span "Asociar Legajo" at bounding box center [983, 233] width 99 height 15
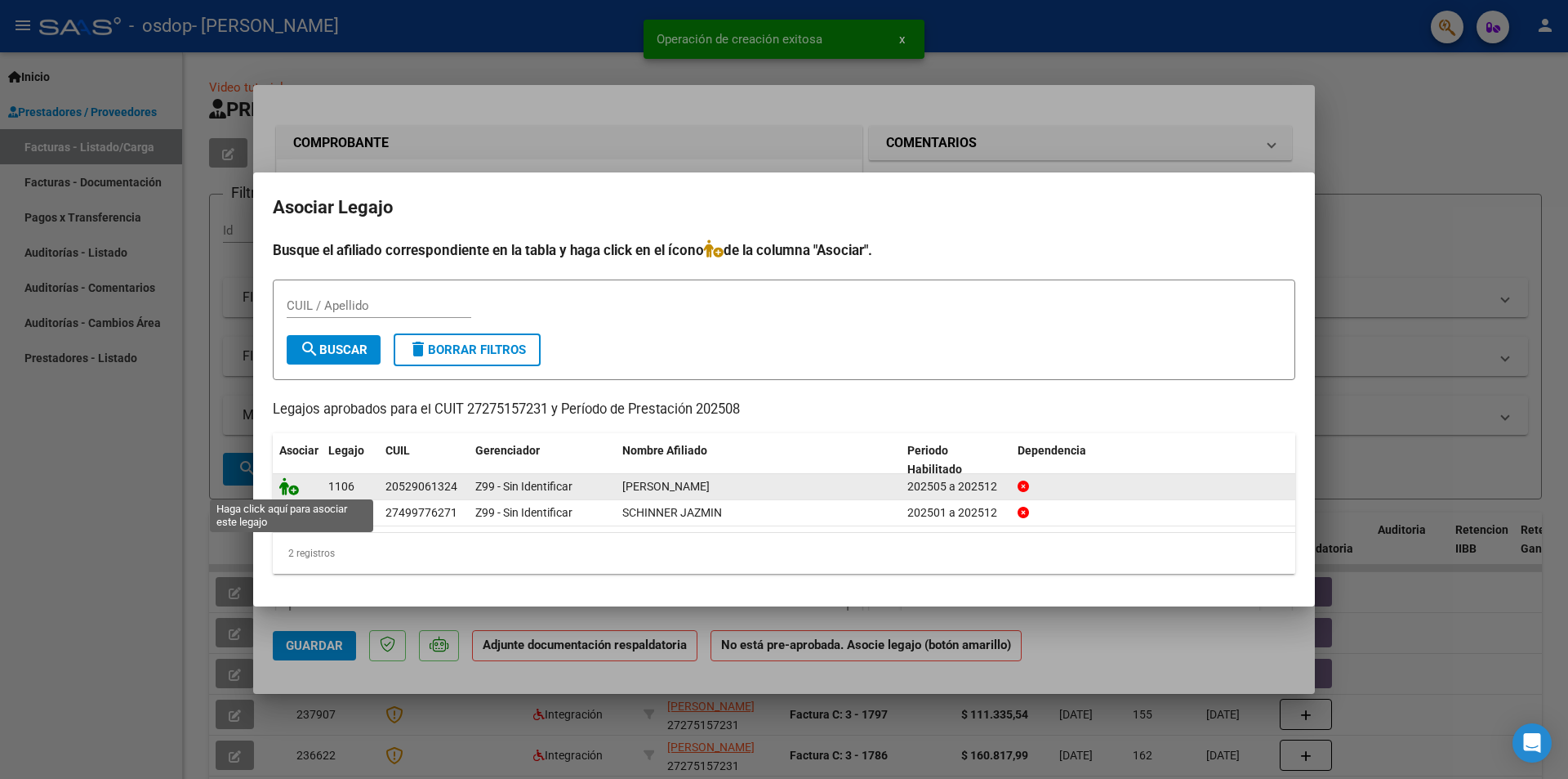
click at [290, 484] on icon at bounding box center [290, 487] width 20 height 18
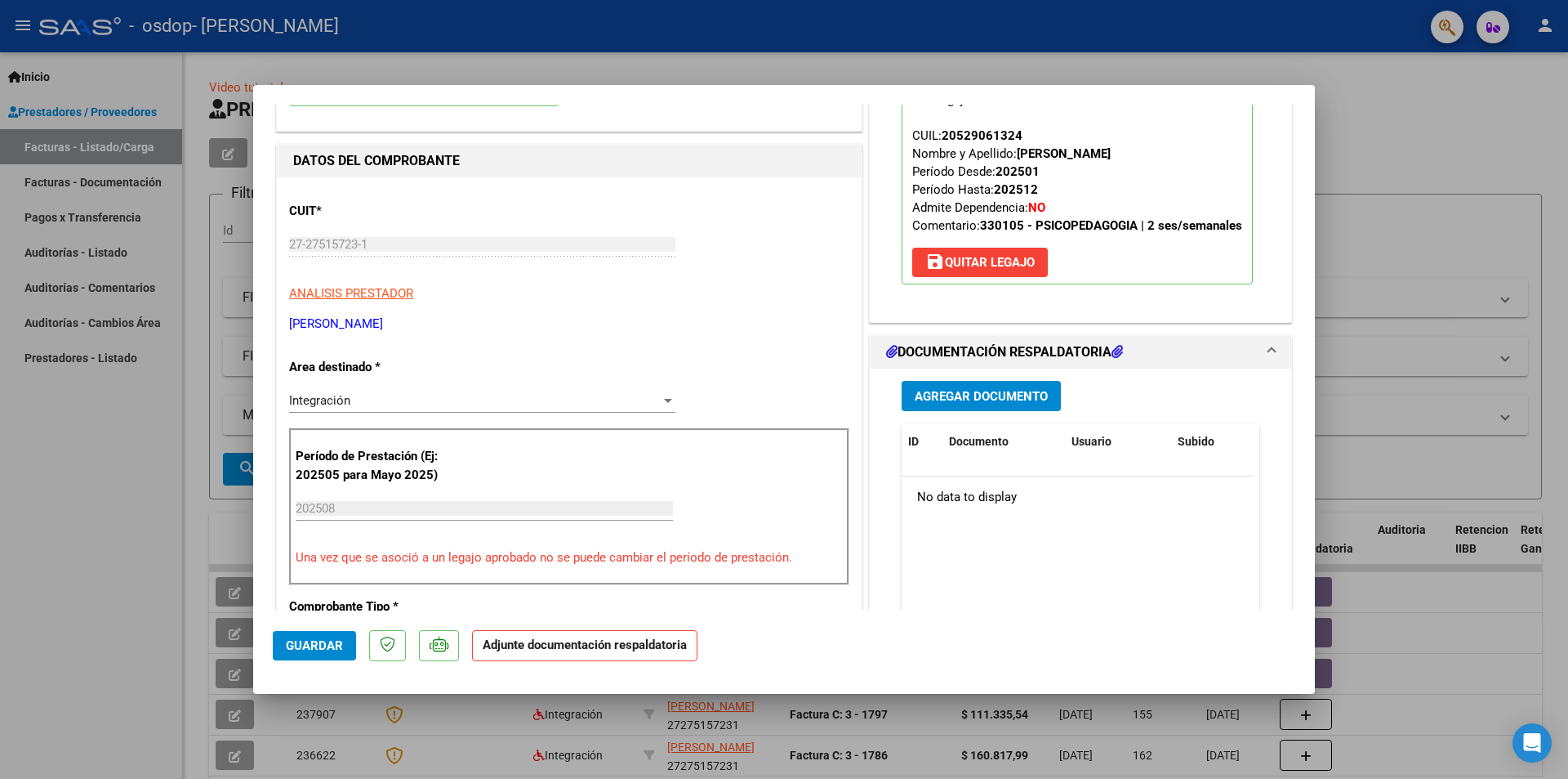
scroll to position [245, 0]
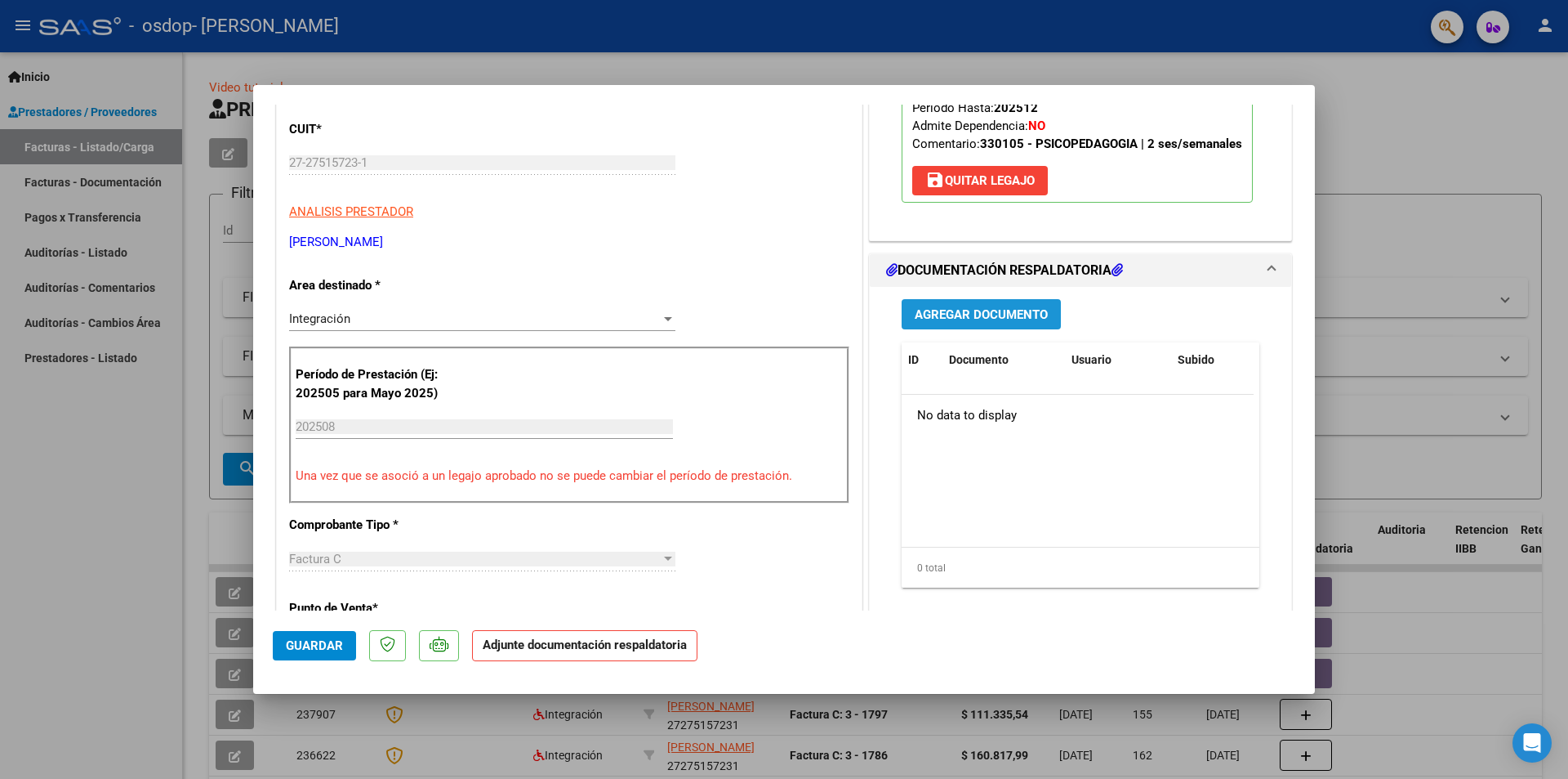
click at [1023, 316] on span "Agregar Documento" at bounding box center [981, 314] width 133 height 15
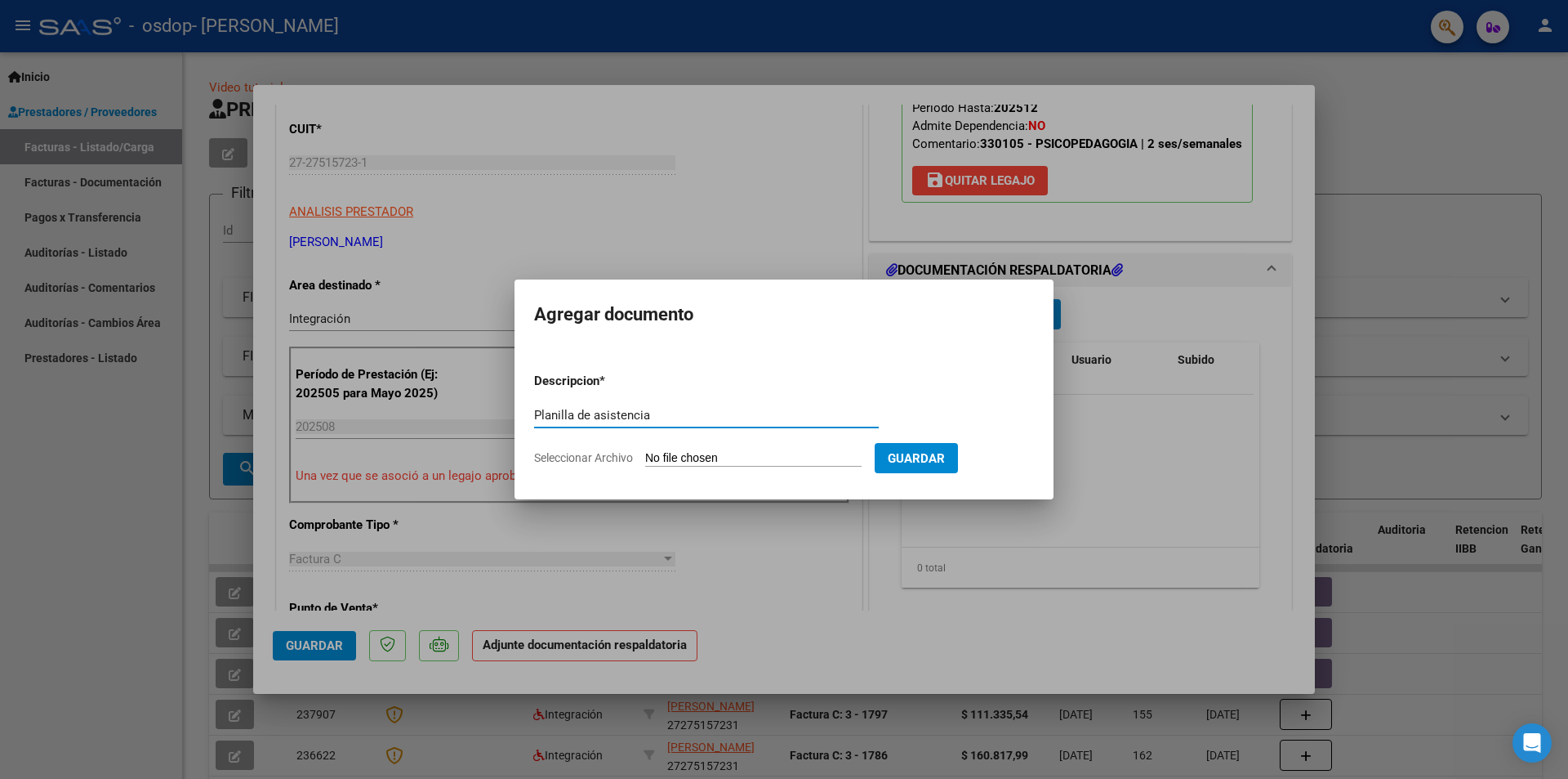
type input "Planilla de asistencia"
click at [718, 451] on input "Seleccionar Archivo" at bounding box center [754, 458] width 217 height 15
type input "C:\fakepath\MANSILLA ASISTENCIA PSP.pdf"
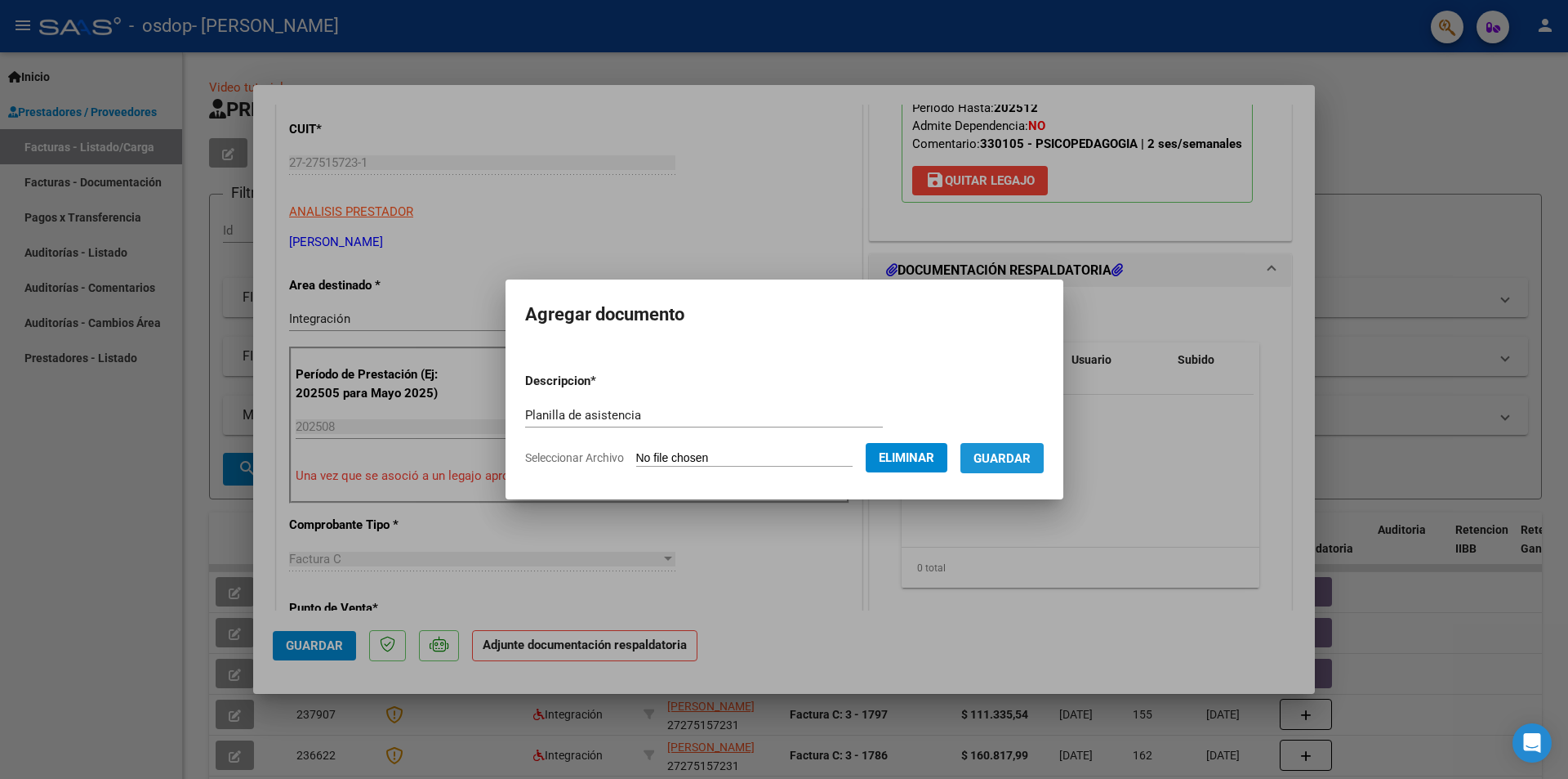
click at [1031, 455] on span "Guardar" at bounding box center [1002, 458] width 57 height 15
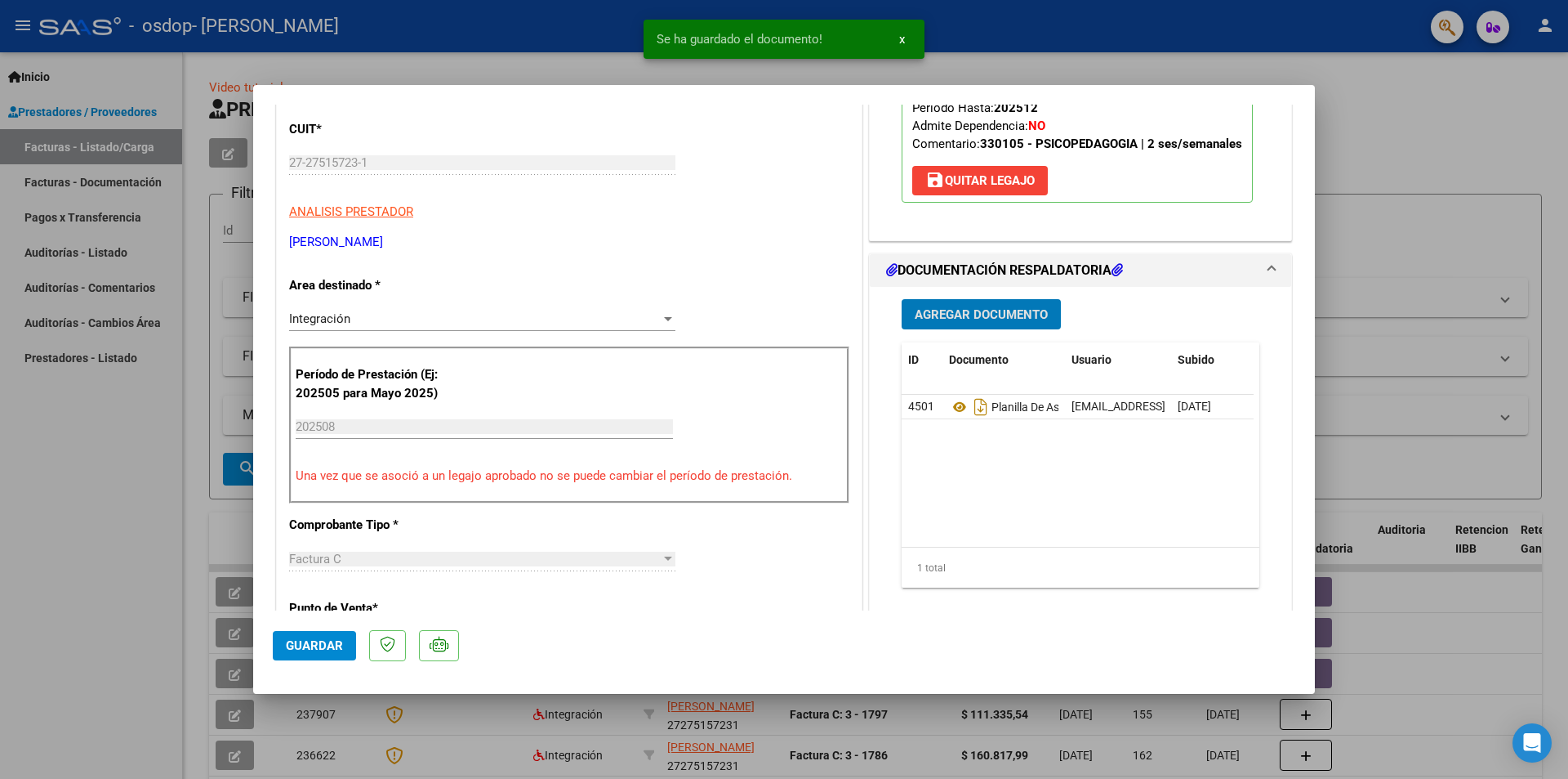
click at [1002, 313] on span "Agregar Documento" at bounding box center [981, 314] width 133 height 15
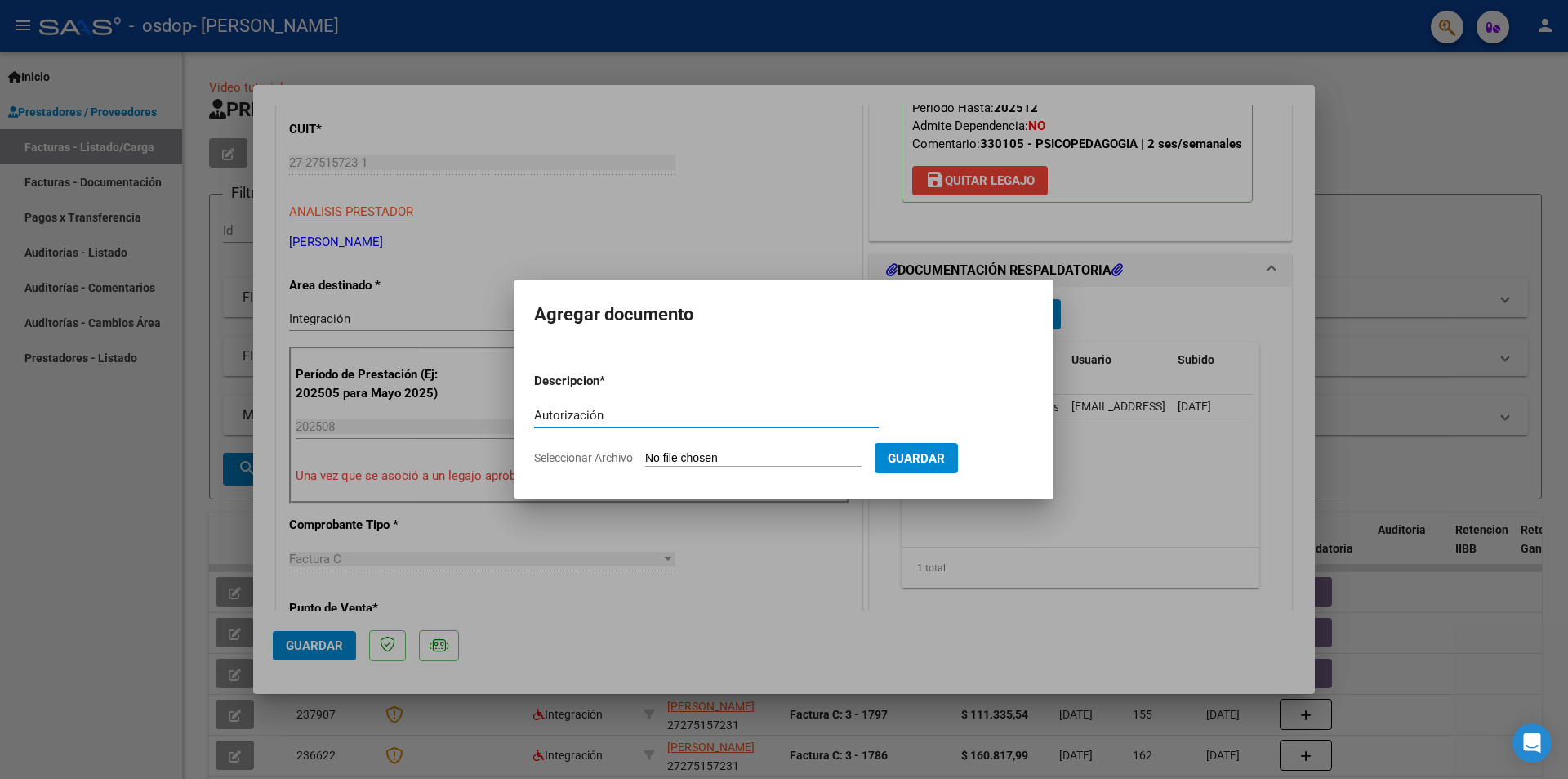
type input "Autorización"
click at [705, 459] on input "Seleccionar Archivo" at bounding box center [754, 458] width 217 height 15
type input "C:\fakepath\MANSILLA AUTORIZACION PSP.pdf"
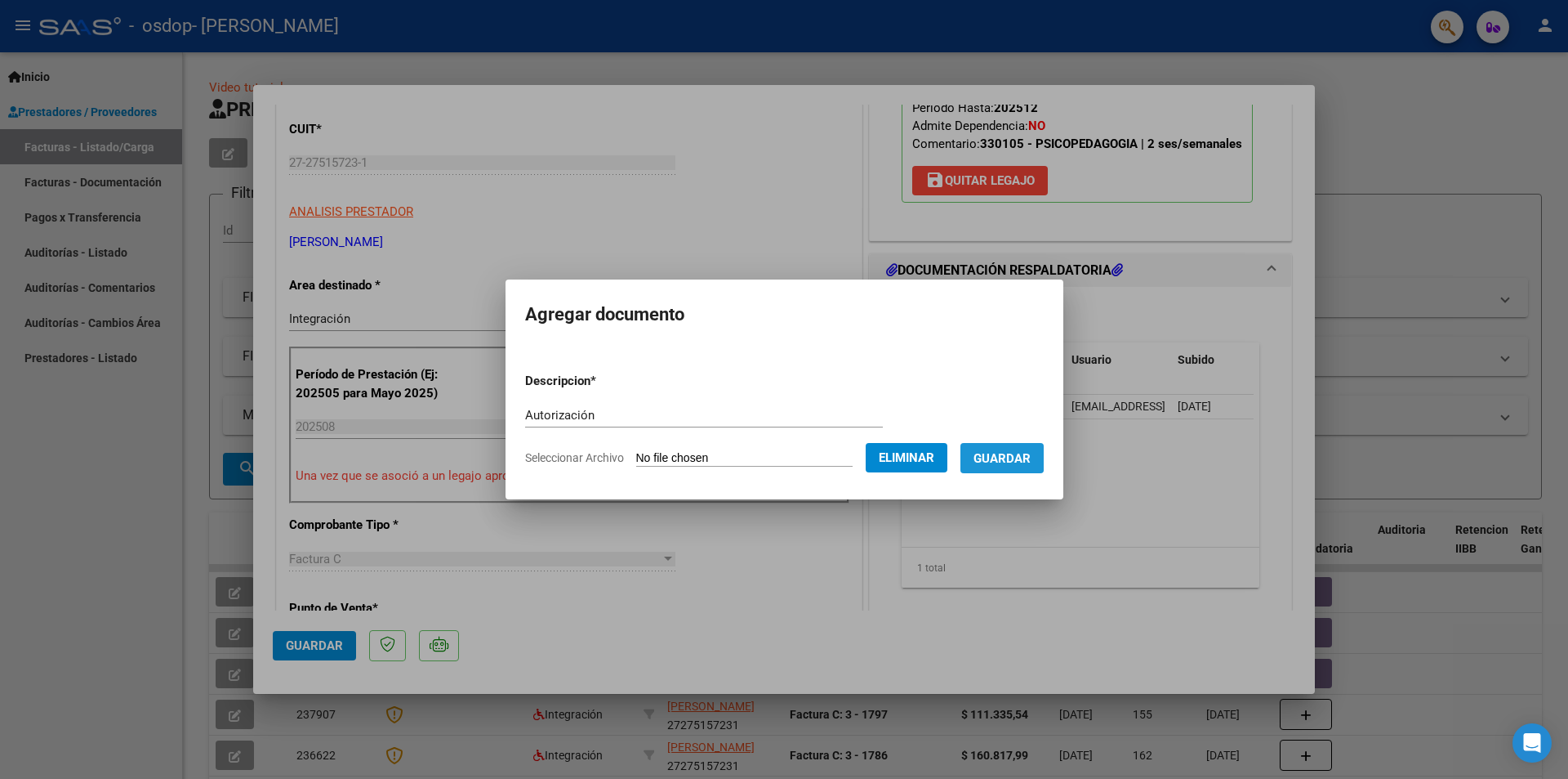
click at [1014, 455] on span "Guardar" at bounding box center [1002, 458] width 57 height 15
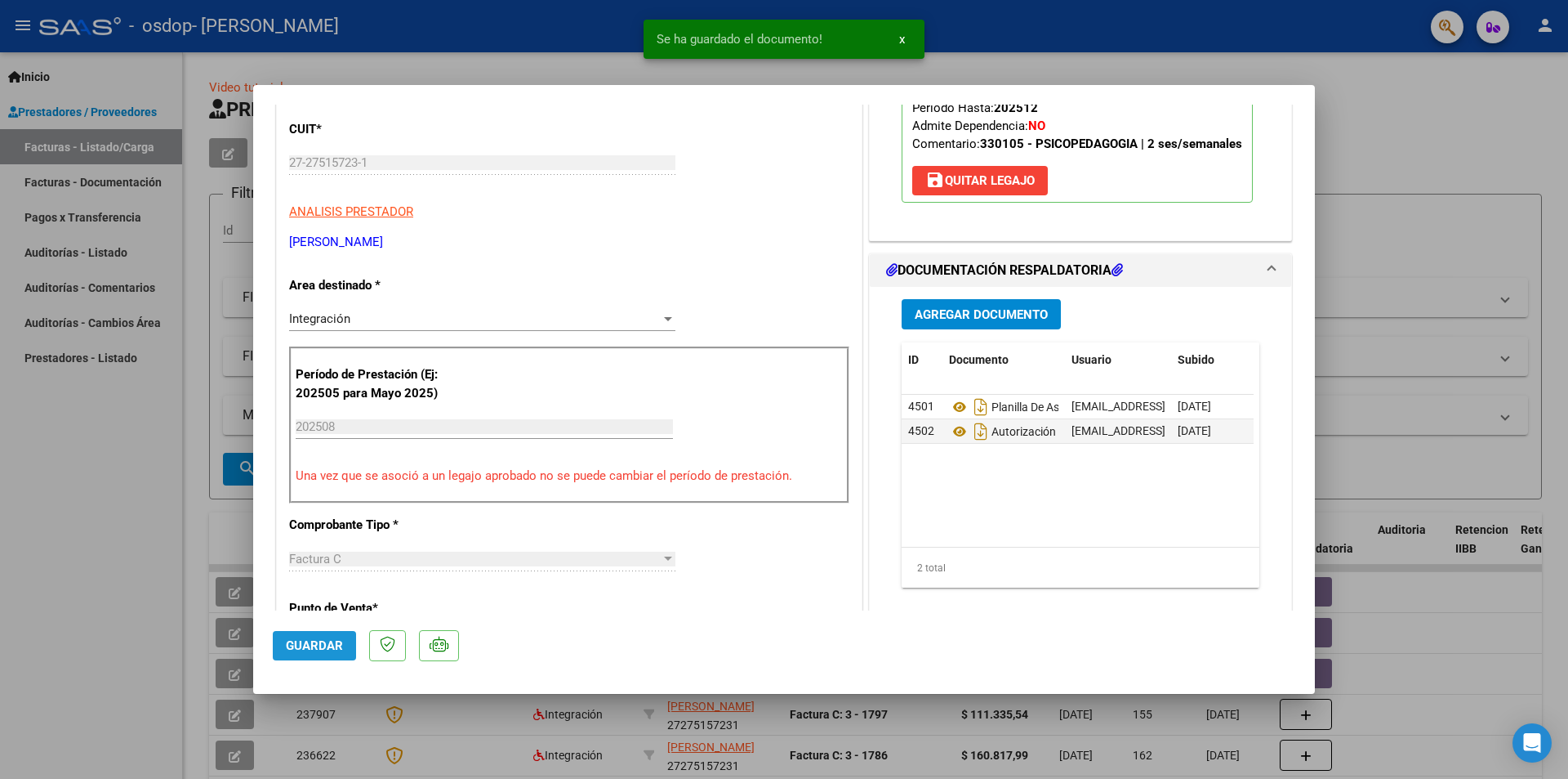
click at [318, 641] on span "Guardar" at bounding box center [314, 645] width 57 height 15
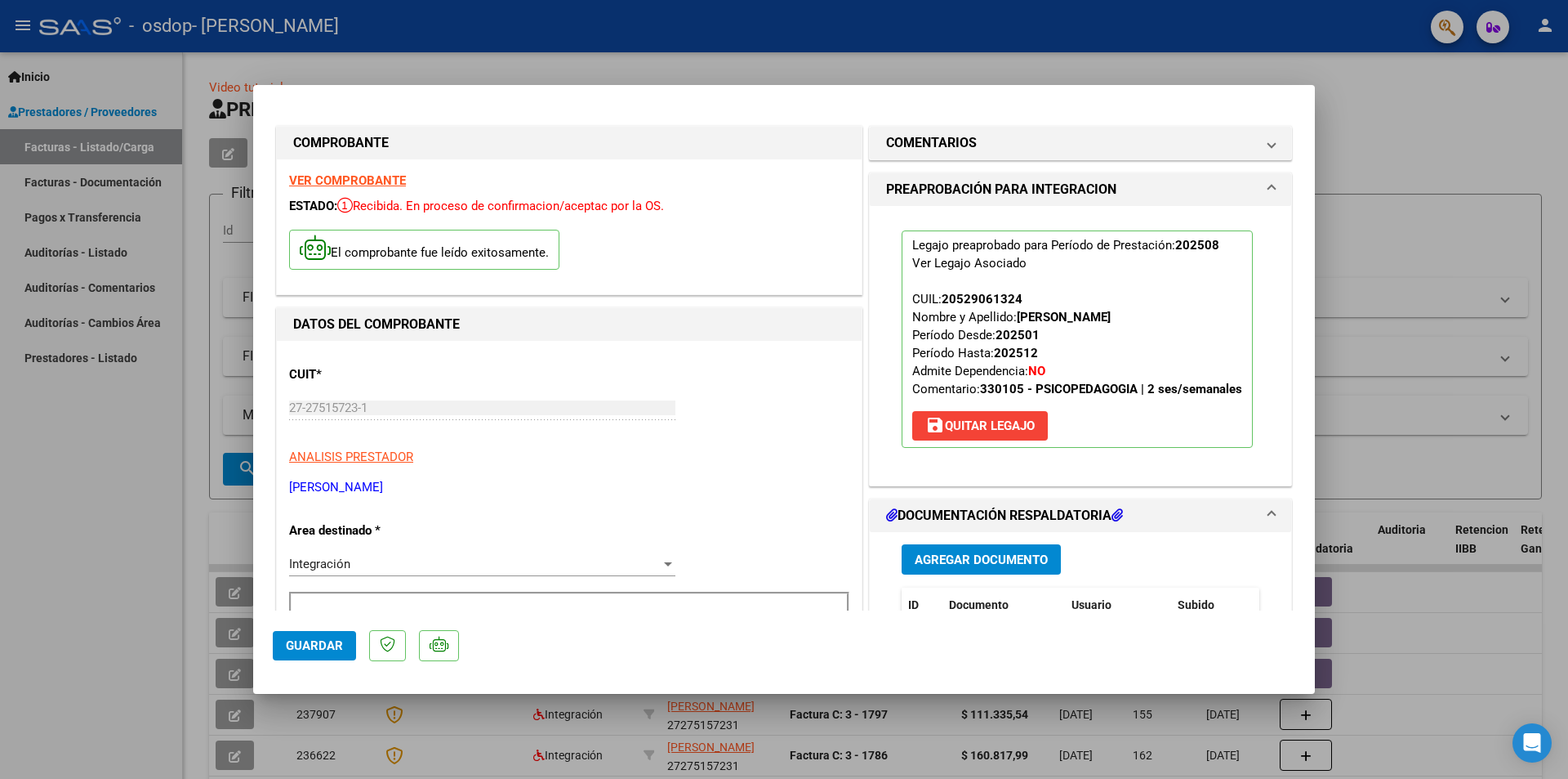
click at [1465, 147] on div at bounding box center [784, 389] width 1568 height 779
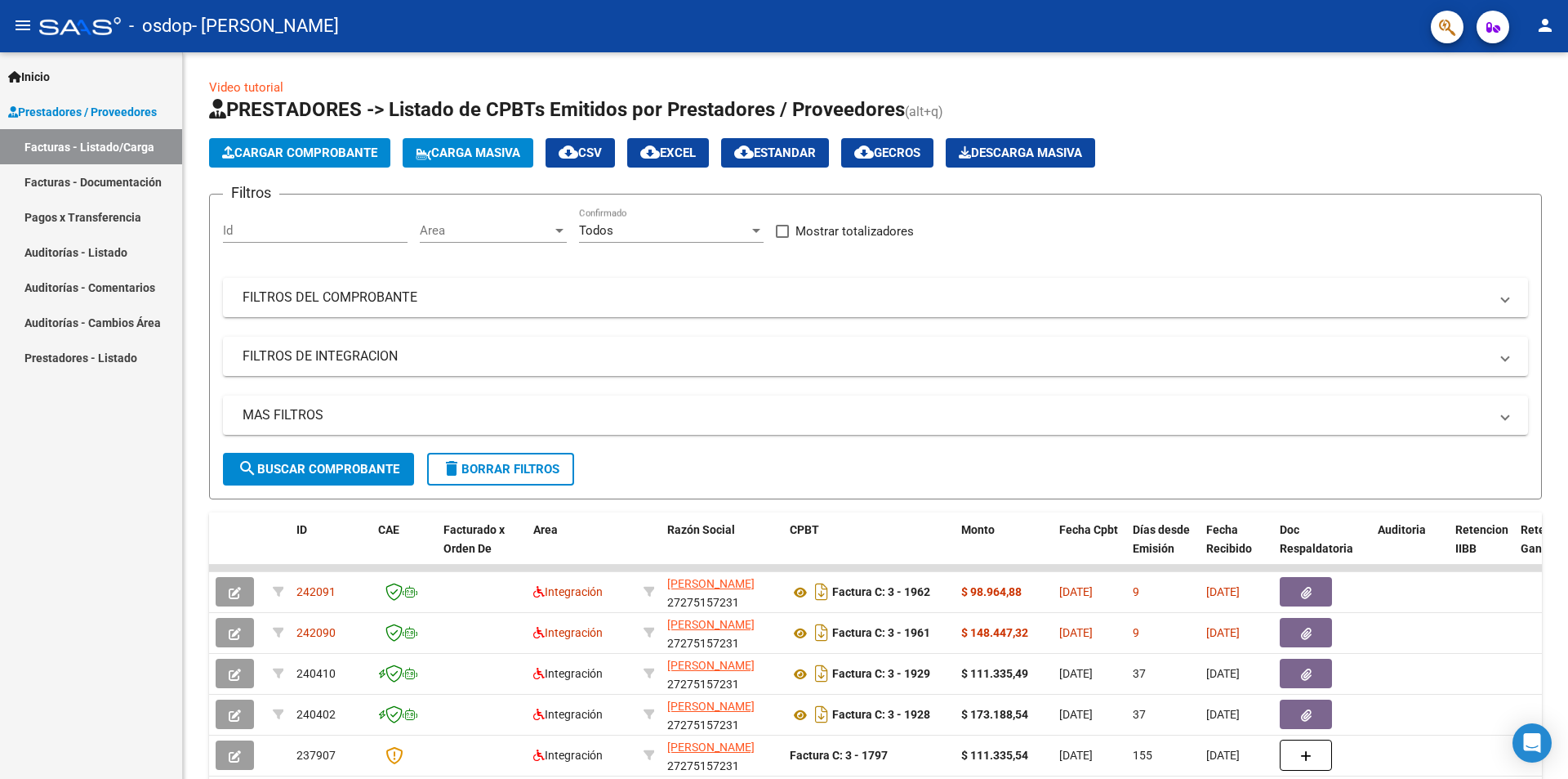
click at [1552, 27] on mat-icon "person" at bounding box center [1545, 26] width 20 height 20
click at [1517, 108] on button "exit_to_app Salir" at bounding box center [1511, 108] width 99 height 39
